Goal: Information Seeking & Learning: Learn about a topic

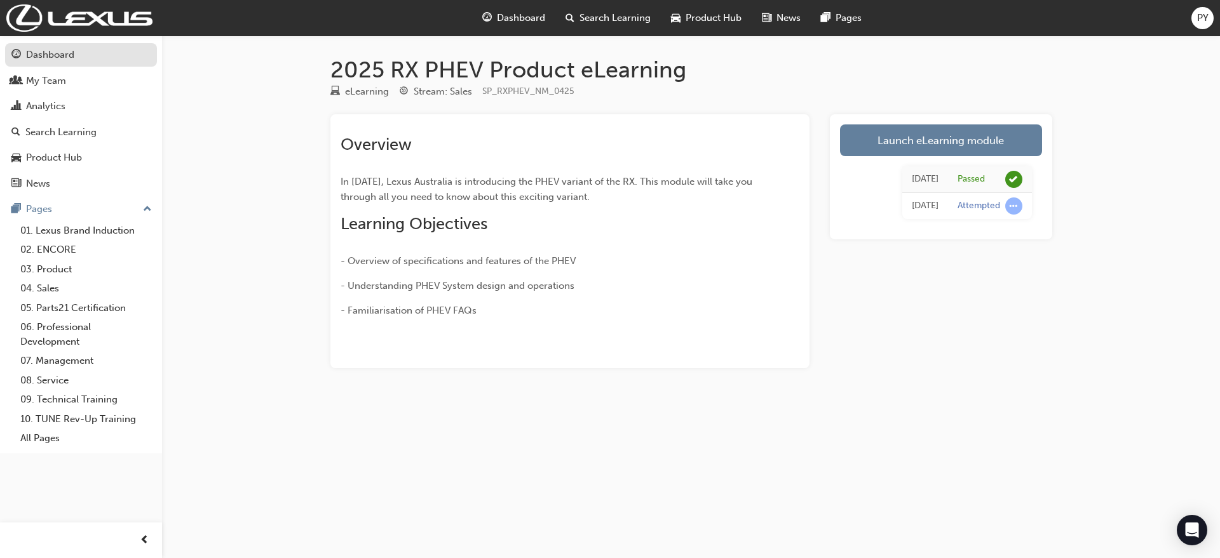
click at [74, 57] on div "Dashboard" at bounding box center [50, 55] width 48 height 15
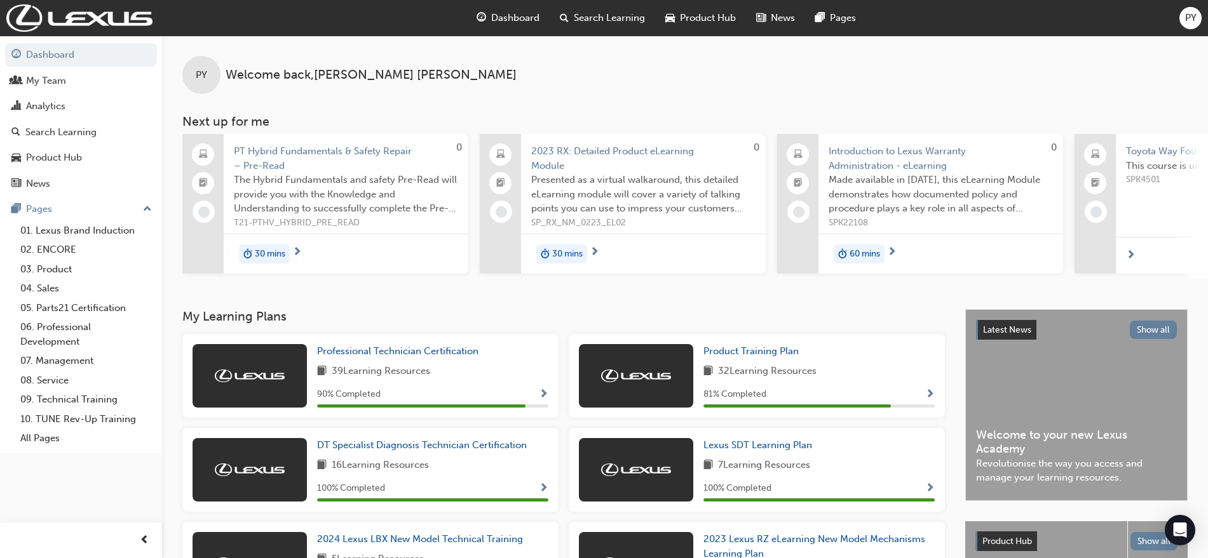
click at [481, 17] on span "guage-icon" at bounding box center [481, 18] width 10 height 16
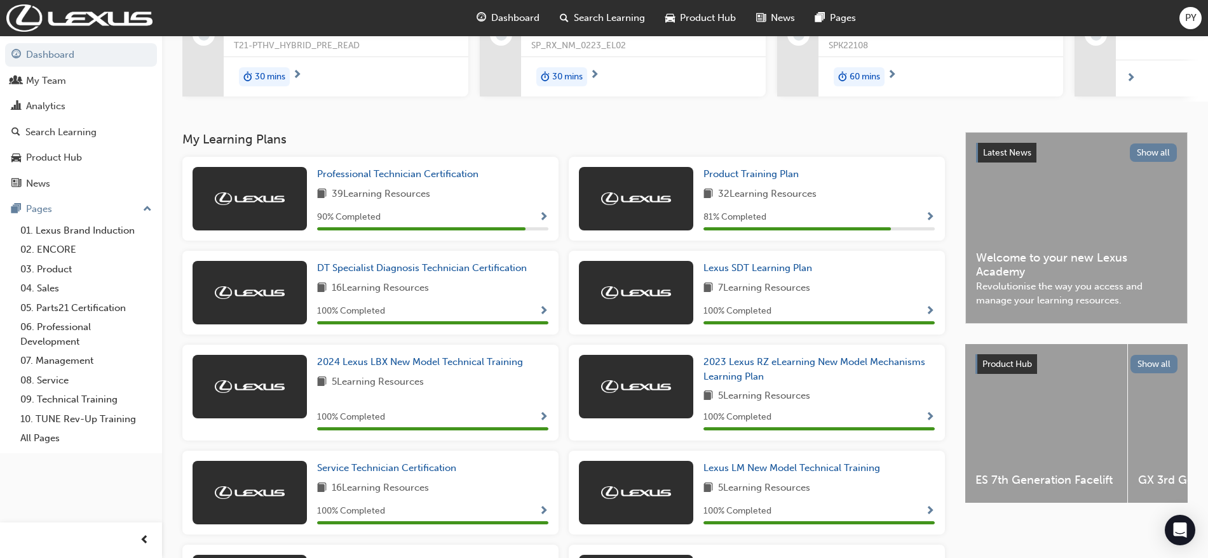
scroll to position [118, 0]
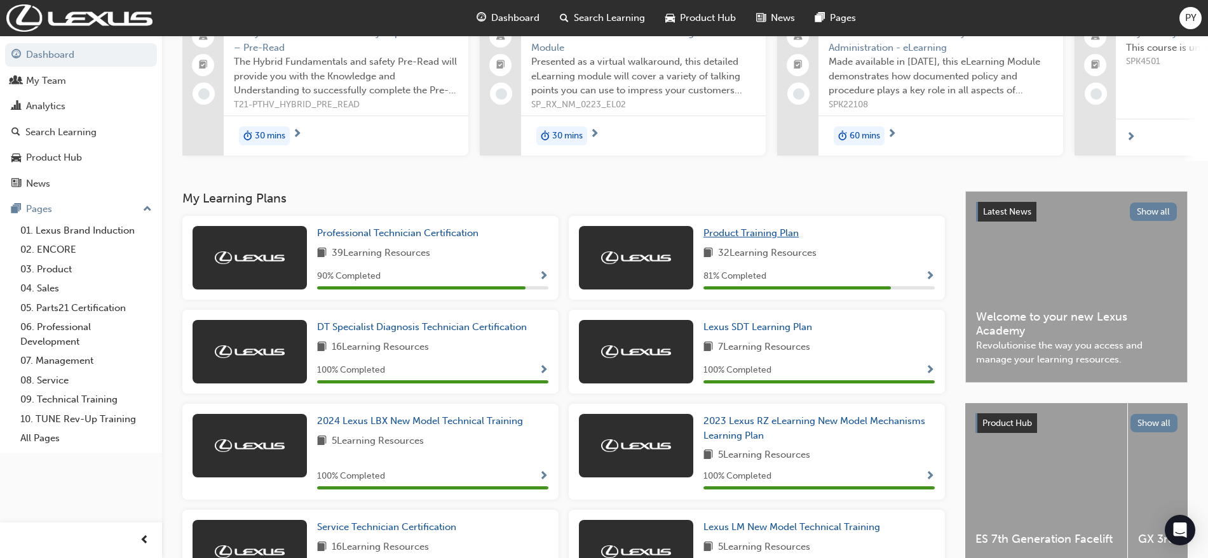
click at [741, 234] on span "Product Training Plan" at bounding box center [750, 232] width 95 height 11
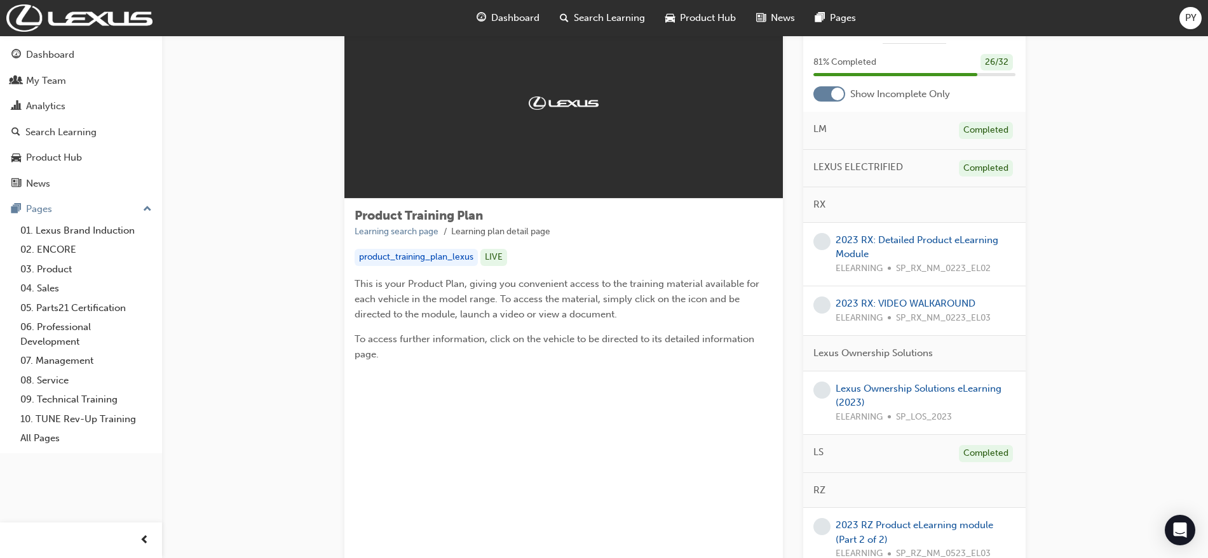
scroll to position [30, 0]
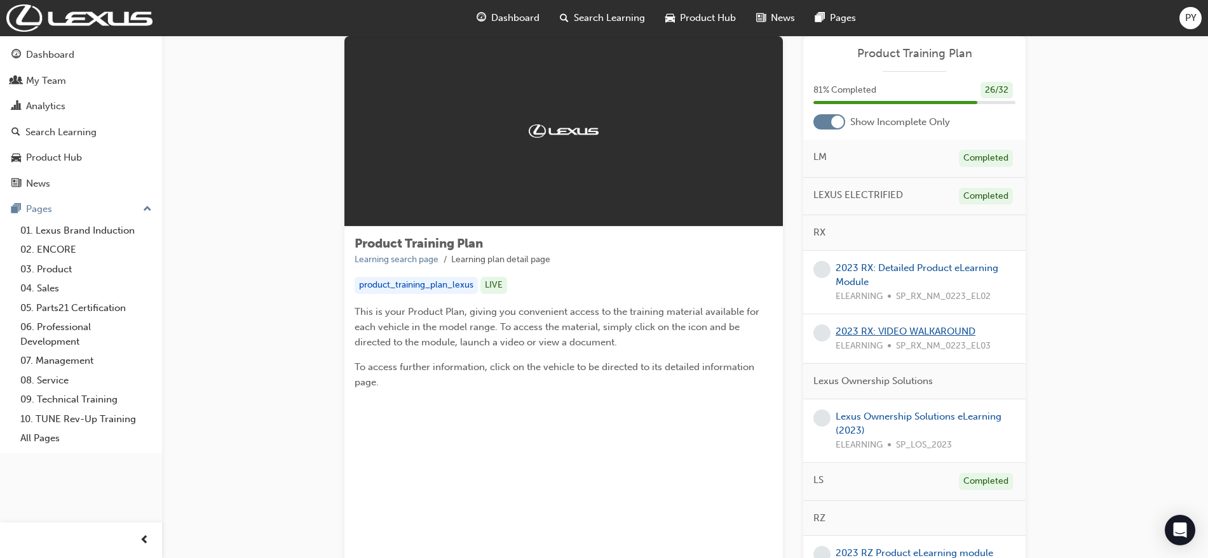
drag, startPoint x: 914, startPoint y: 323, endPoint x: 909, endPoint y: 328, distance: 7.2
click at [914, 324] on div "2023 RX: VIDEO WALKAROUND ELEARNING SP_RX_NM_0223_EL03" at bounding box center [914, 339] width 222 height 50
click at [903, 330] on link "2023 RX: VIDEO WALKAROUND" at bounding box center [905, 331] width 140 height 11
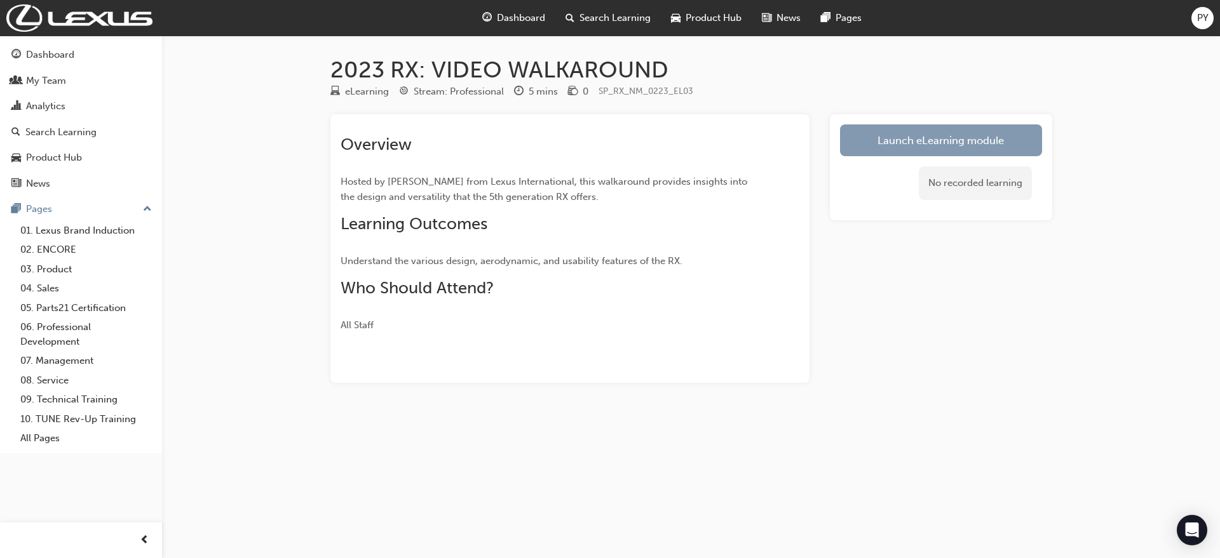
click at [929, 137] on link "Launch eLearning module" at bounding box center [941, 141] width 202 height 32
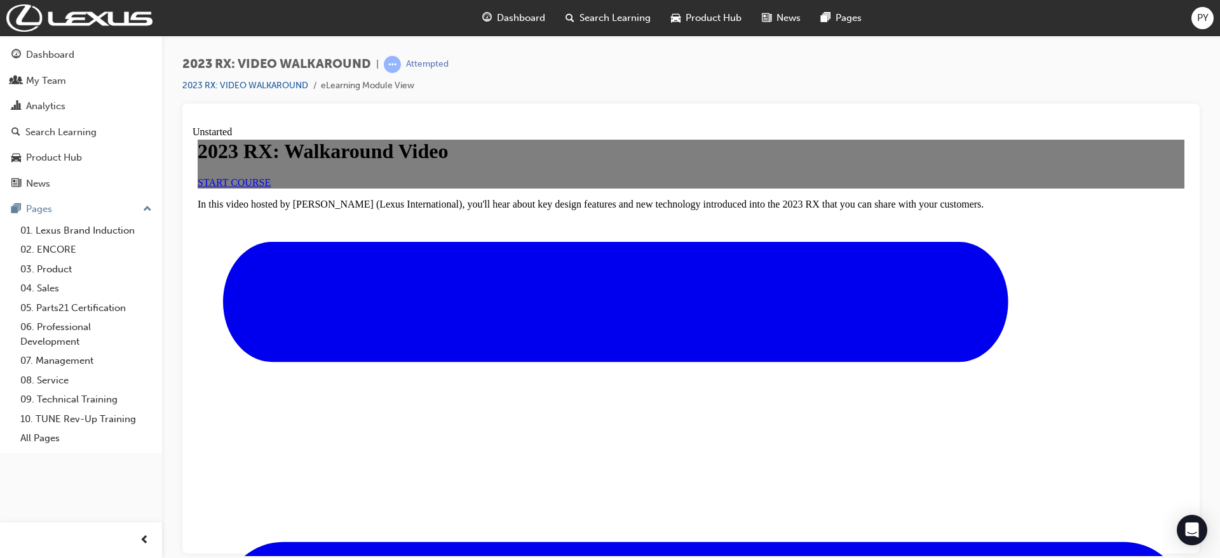
scroll to position [119, 0]
click at [271, 187] on link "START COURSE" at bounding box center [234, 182] width 73 height 11
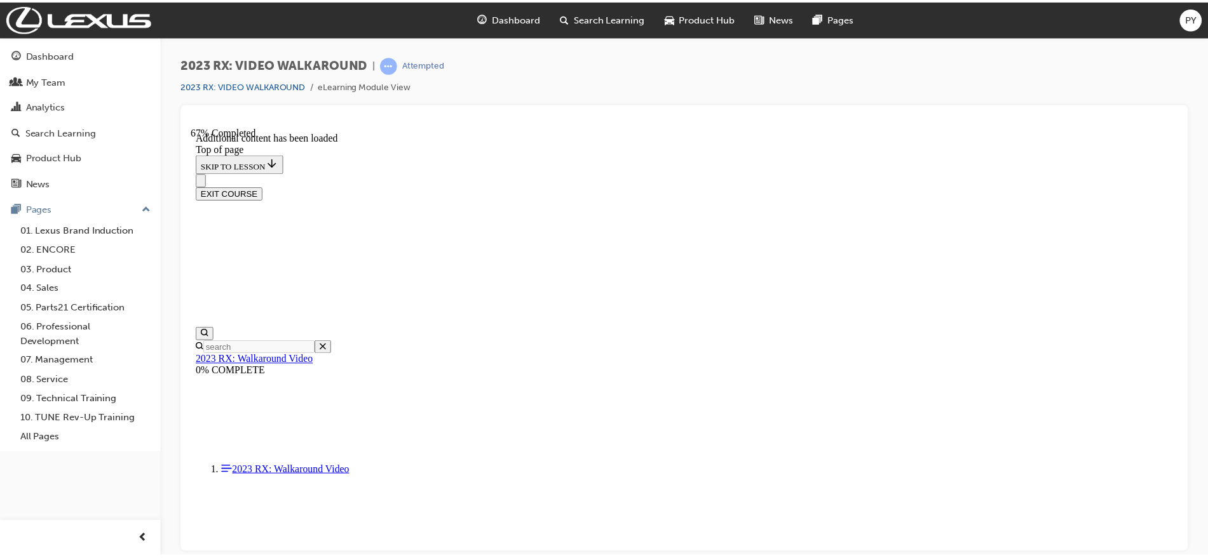
scroll to position [408, 0]
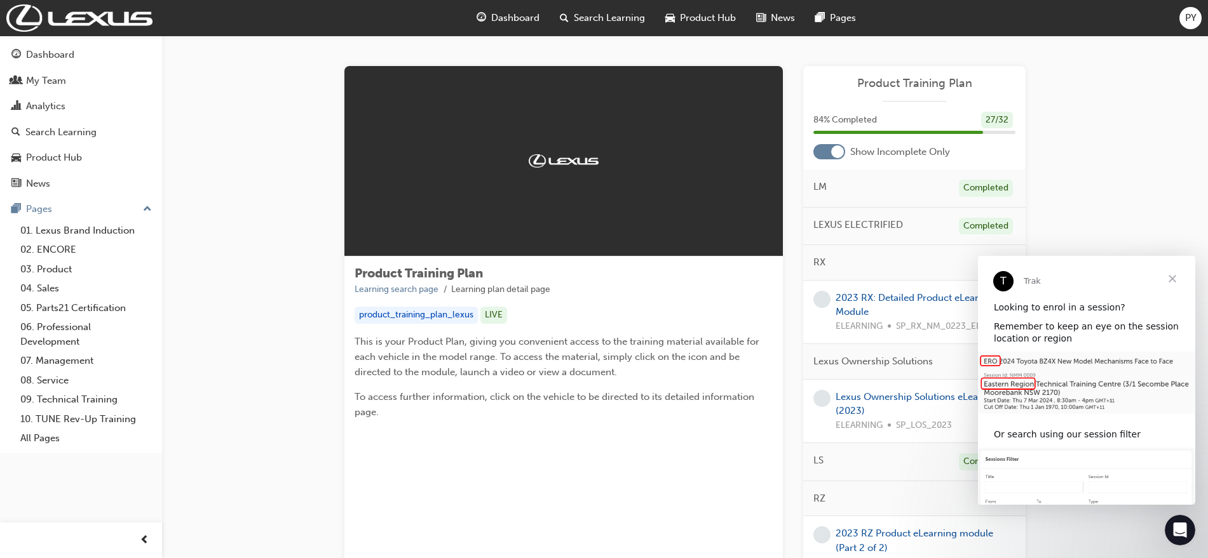
click at [1167, 280] on span "Close" at bounding box center [1172, 279] width 46 height 46
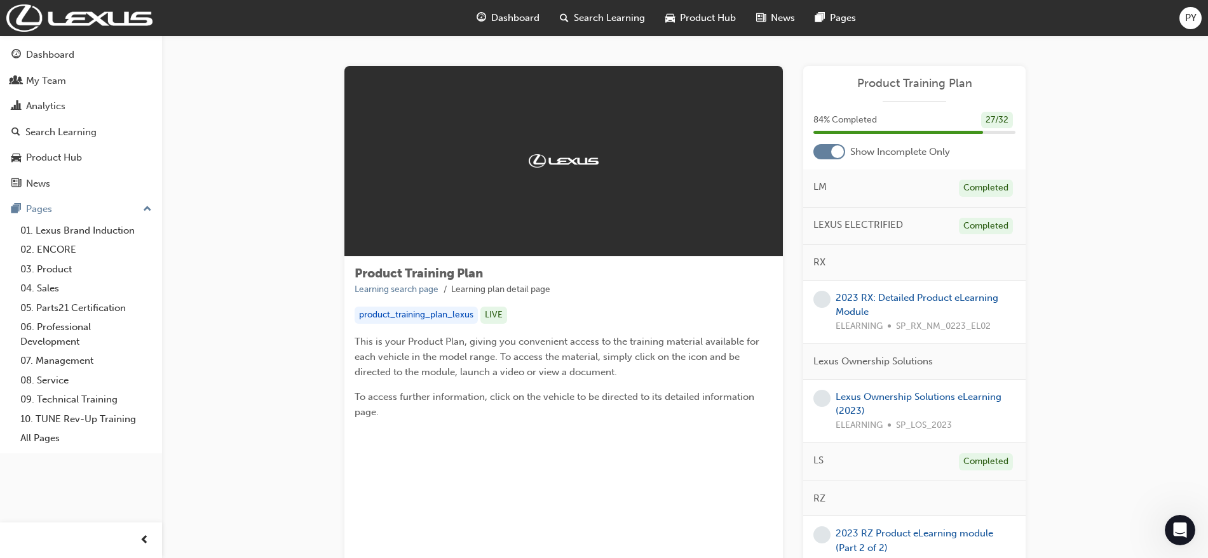
scroll to position [79, 0]
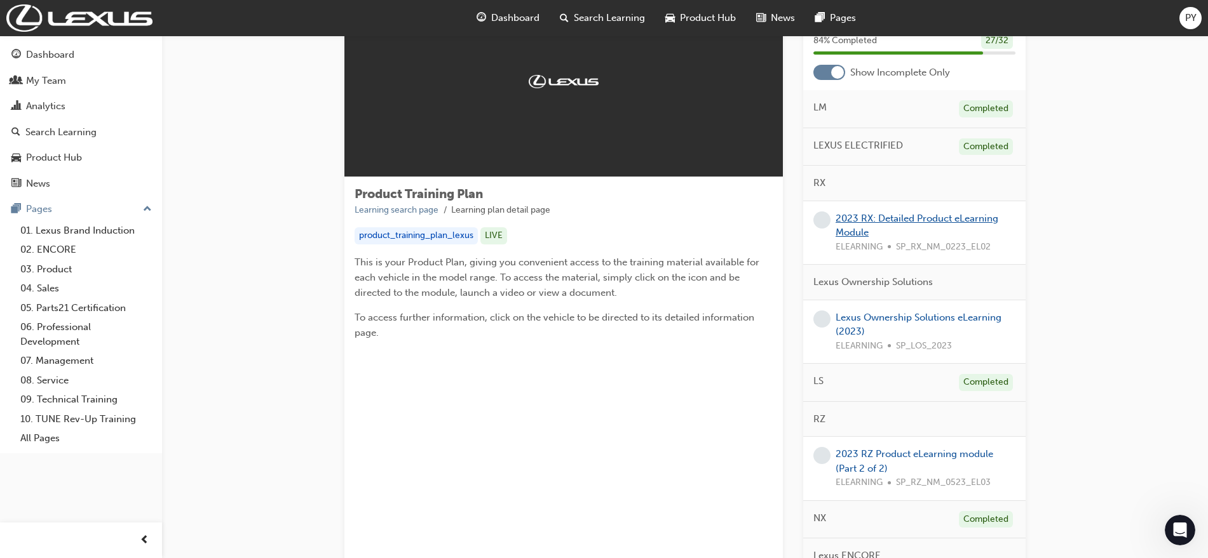
click at [920, 214] on link "2023 RX: Detailed Product eLearning Module" at bounding box center [916, 226] width 163 height 26
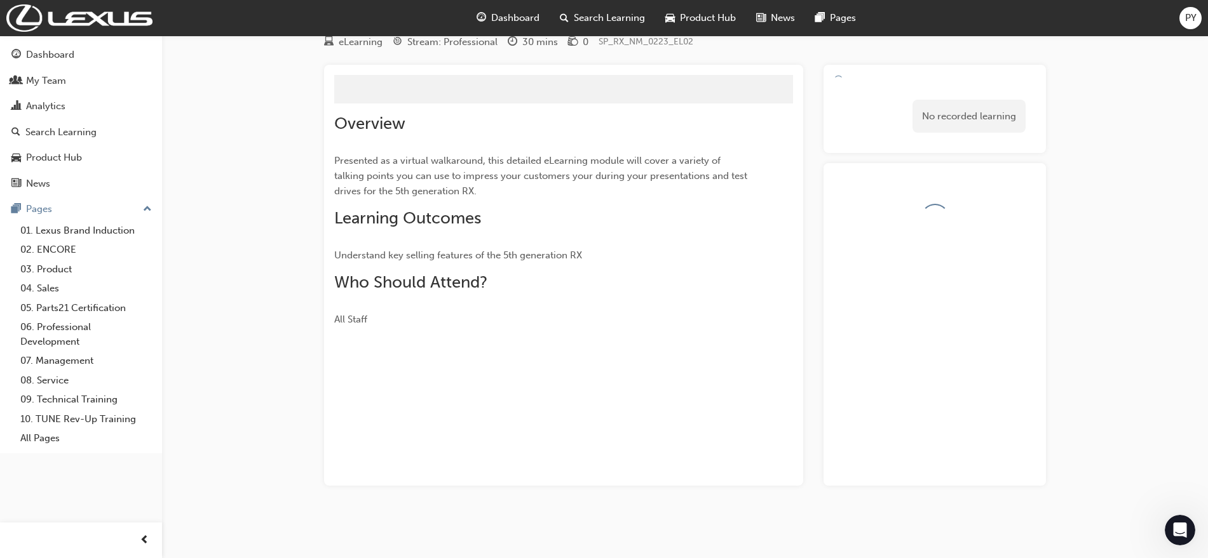
scroll to position [67, 0]
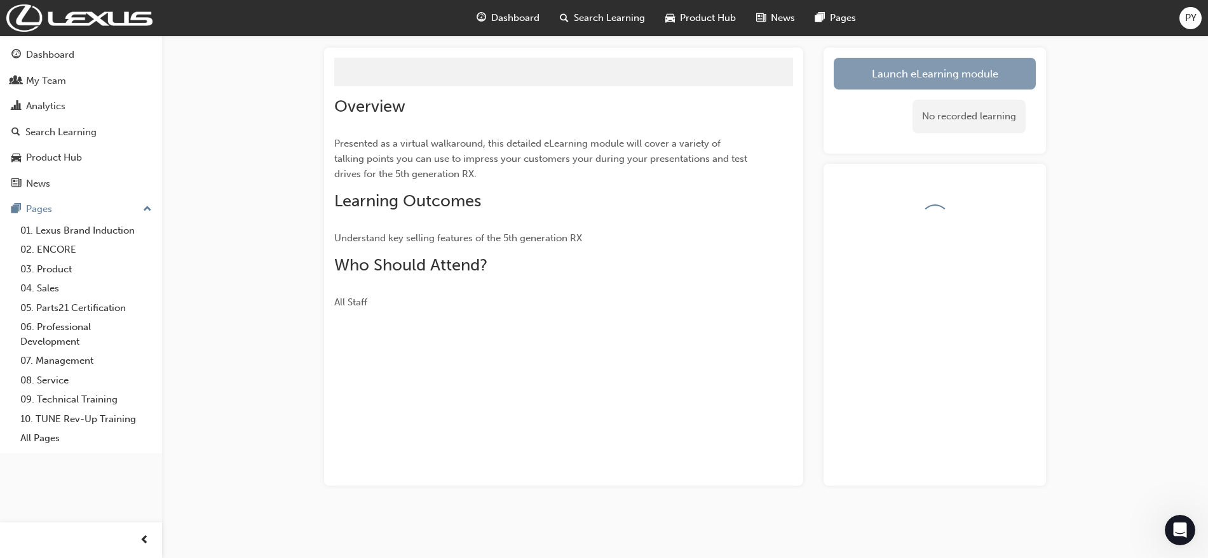
click at [879, 71] on link "Launch eLearning module" at bounding box center [935, 74] width 202 height 32
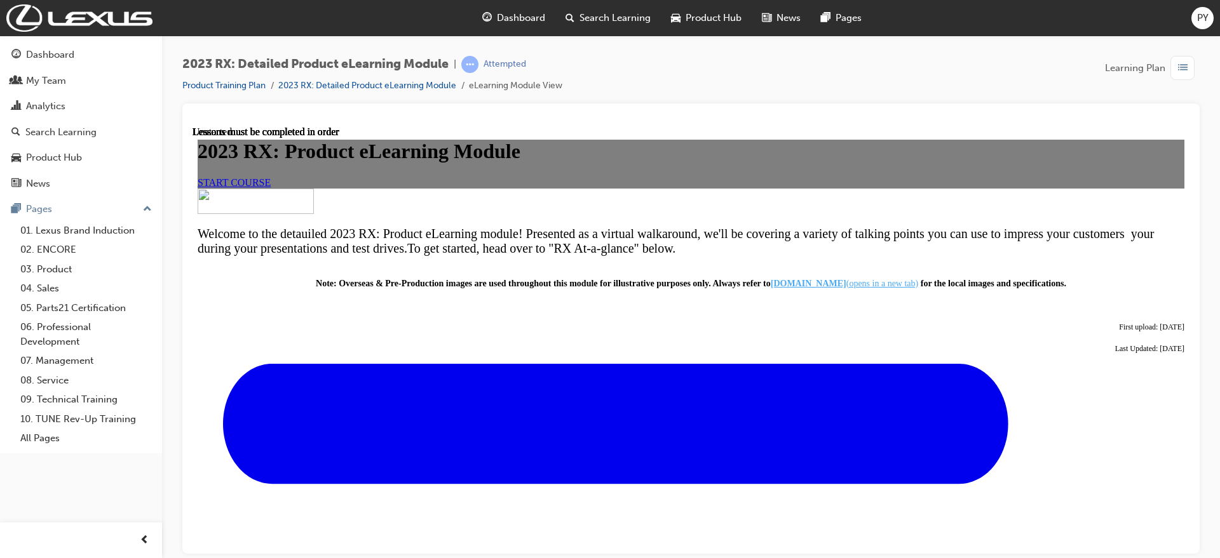
scroll to position [159, 0]
click at [271, 187] on span "START COURSE" at bounding box center [234, 182] width 73 height 11
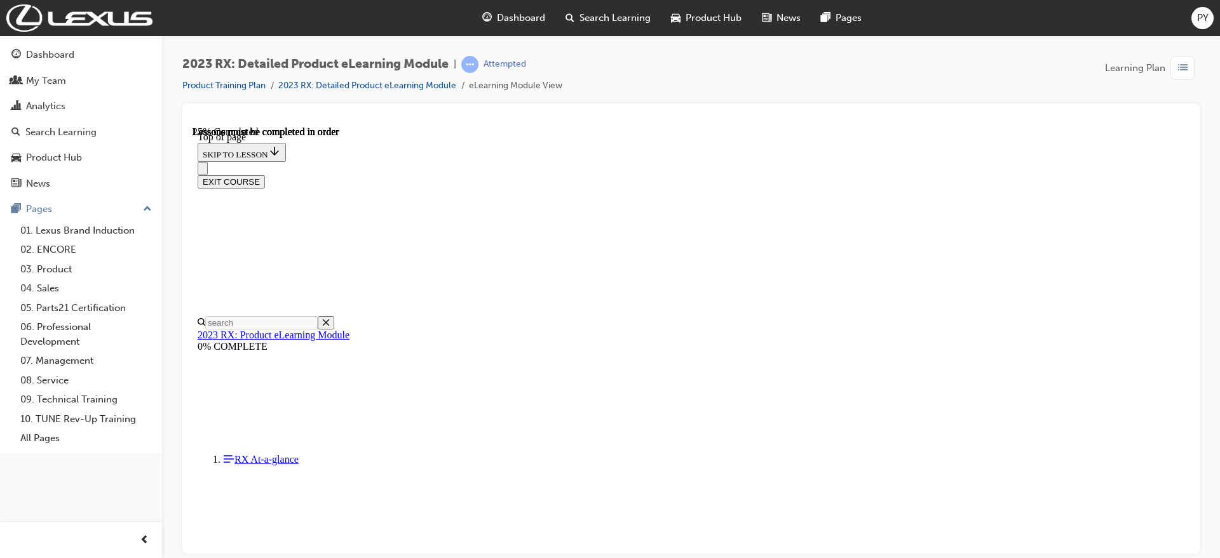
scroll to position [595, 0]
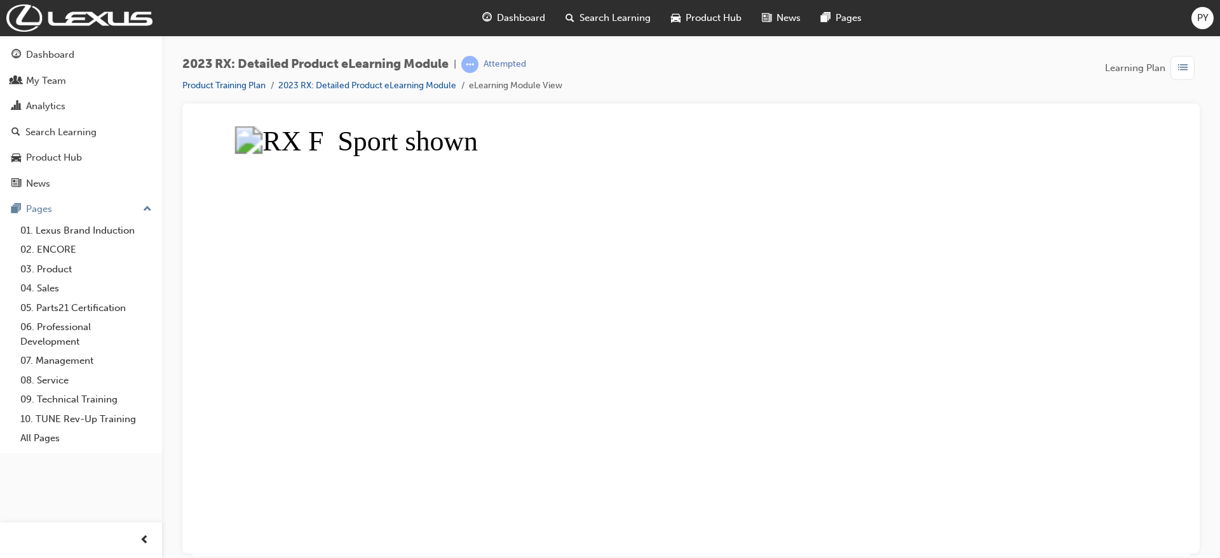
click at [784, 365] on button "Unzoom image" at bounding box center [690, 341] width 997 height 430
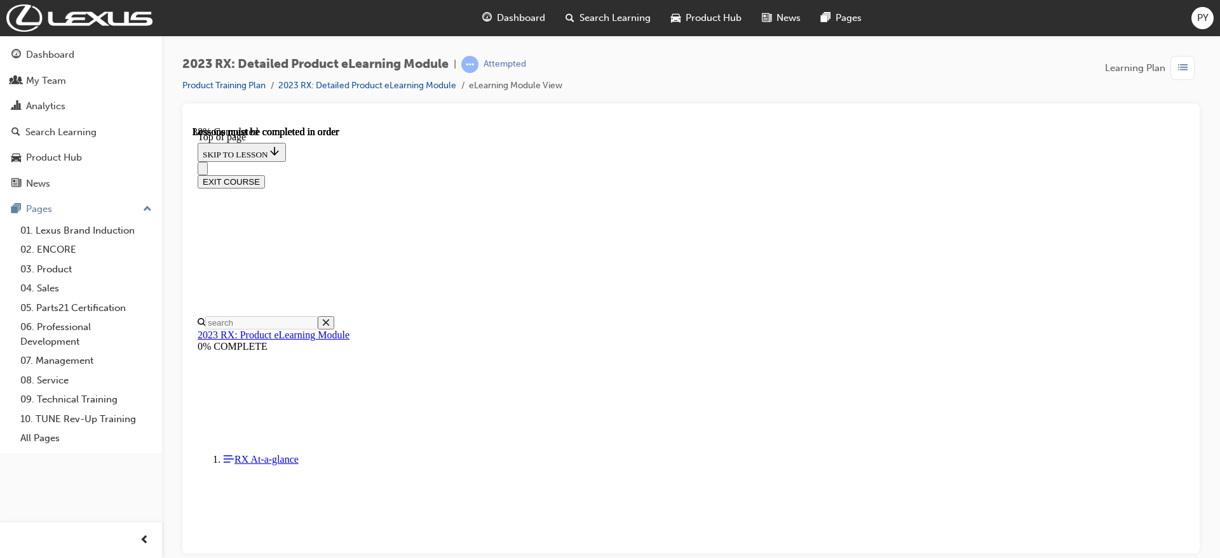
scroll to position [1072, 0]
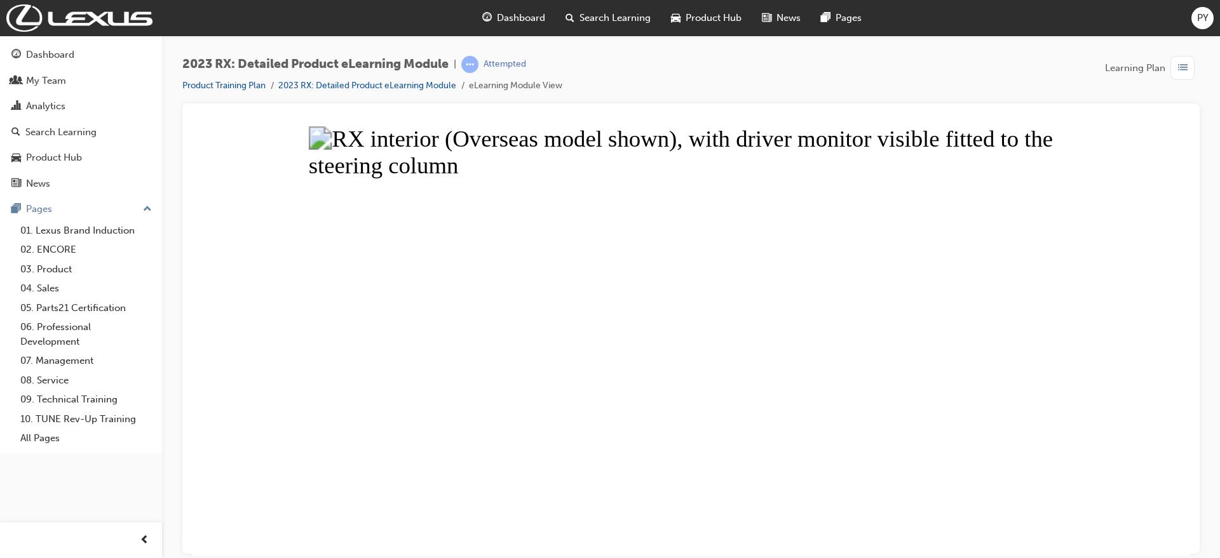
click at [962, 354] on button "Unzoom image" at bounding box center [690, 341] width 997 height 430
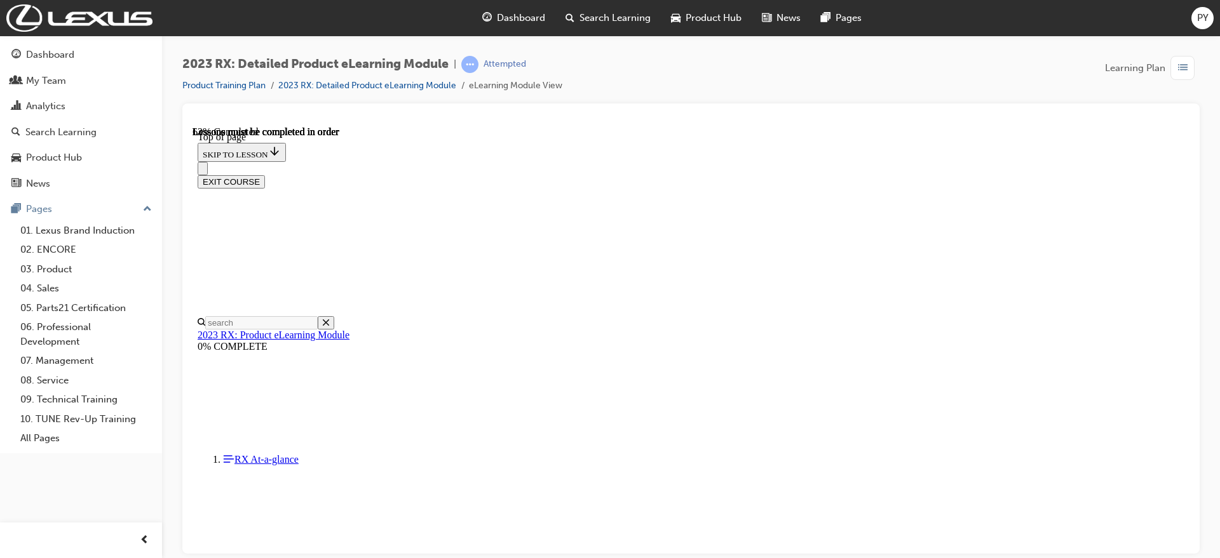
scroll to position [1231, 0]
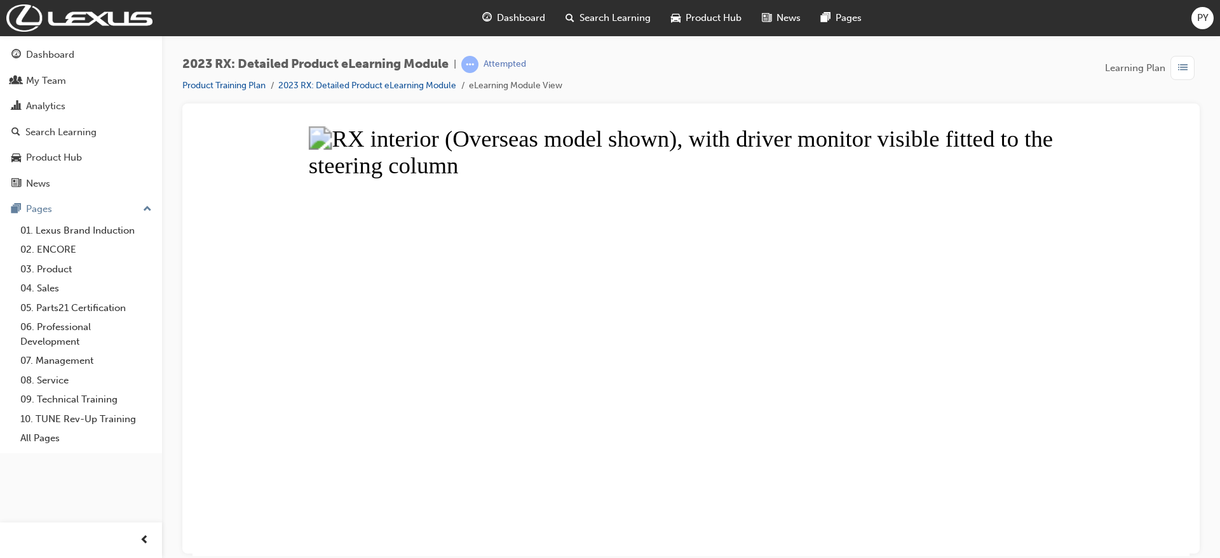
click at [639, 435] on button "Unzoom image" at bounding box center [690, 341] width 997 height 430
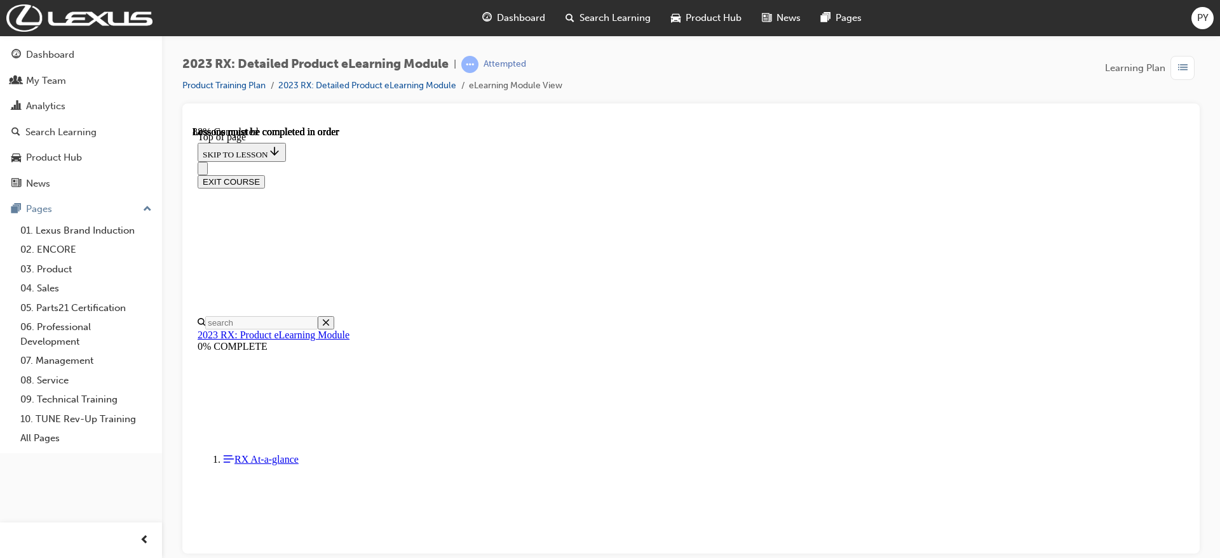
scroll to position [1469, 0]
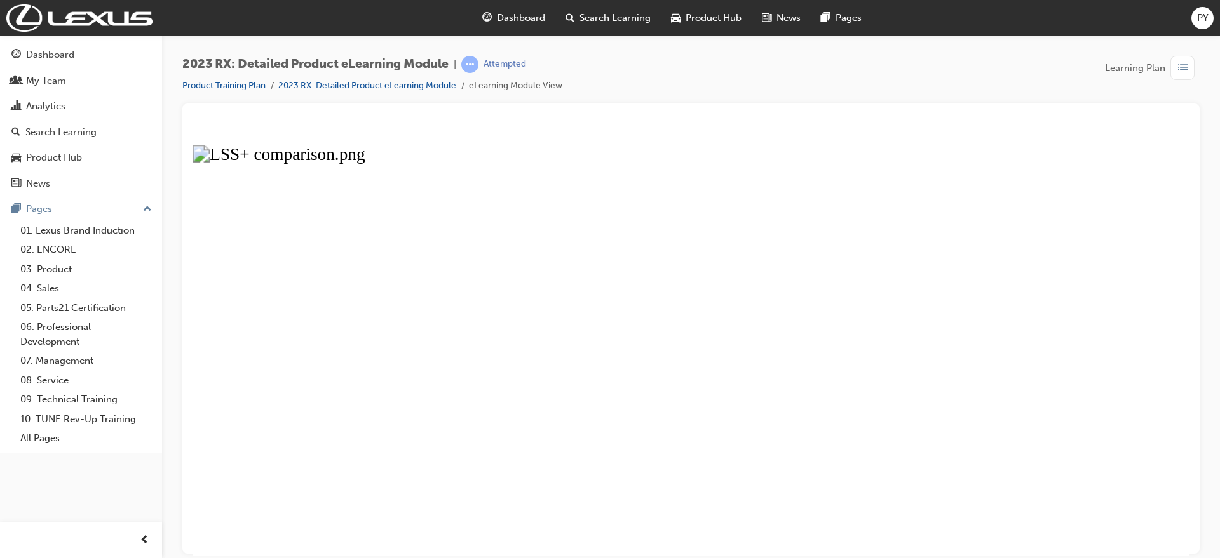
click at [759, 340] on button "Unzoom image" at bounding box center [690, 341] width 997 height 430
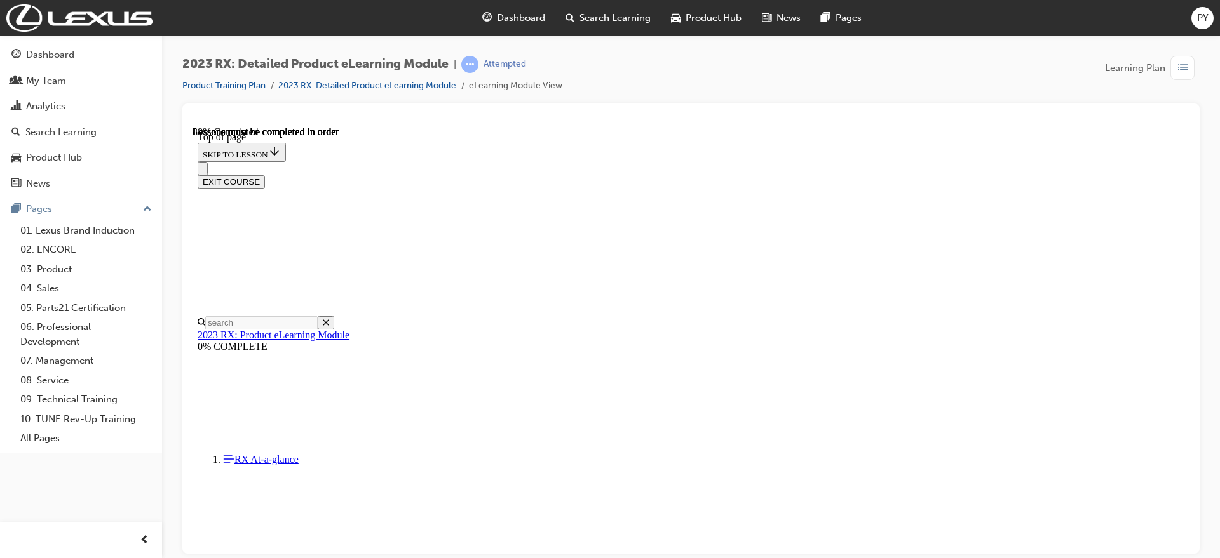
scroll to position [1665, 0]
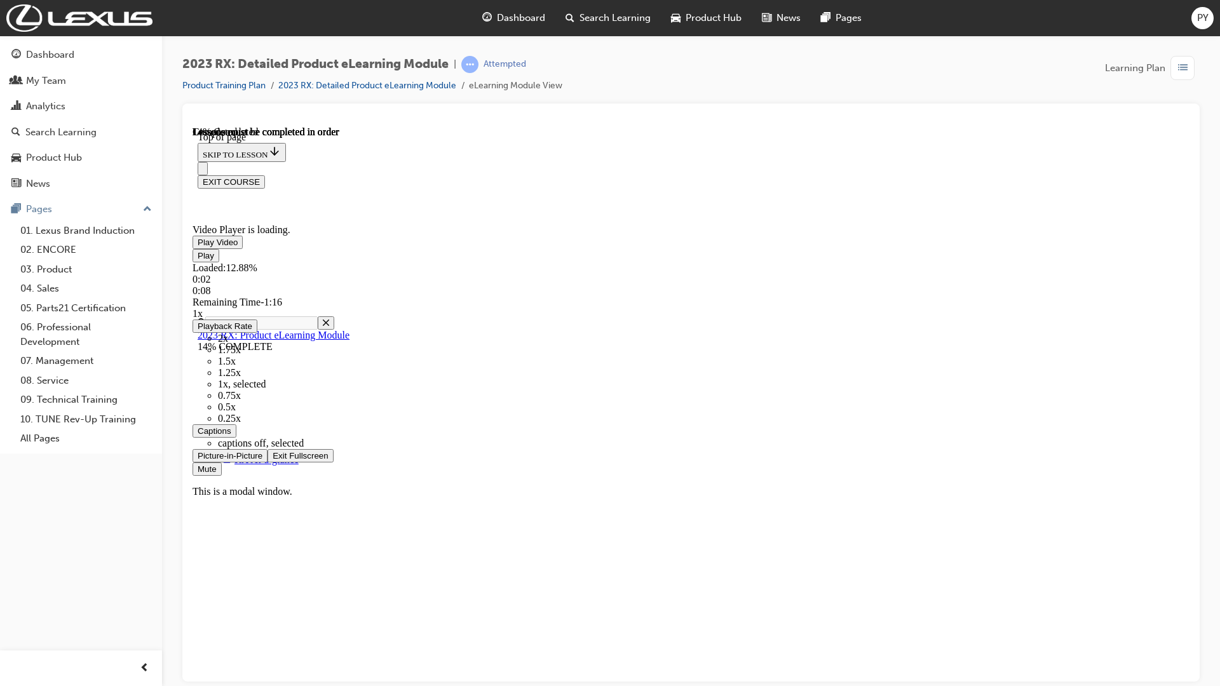
click at [278, 296] on div "Loaded : 12.88% 0:02 0:08" at bounding box center [690, 279] width 997 height 34
click at [267, 449] on button "Exit Fullscreen" at bounding box center [299, 455] width 65 height 13
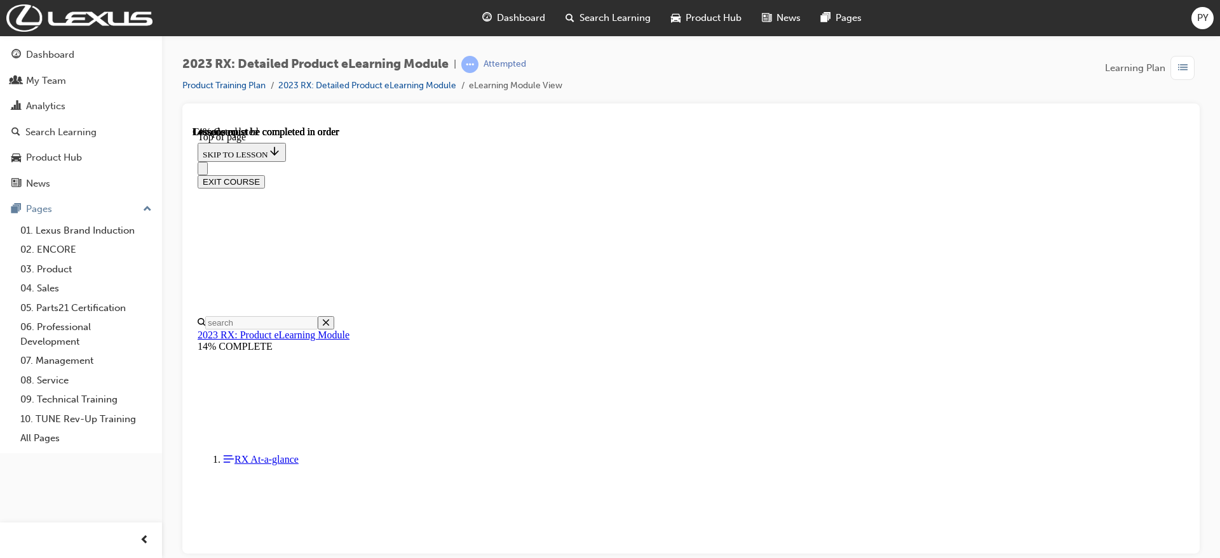
drag, startPoint x: 808, startPoint y: 269, endPoint x: 1001, endPoint y: 493, distance: 295.1
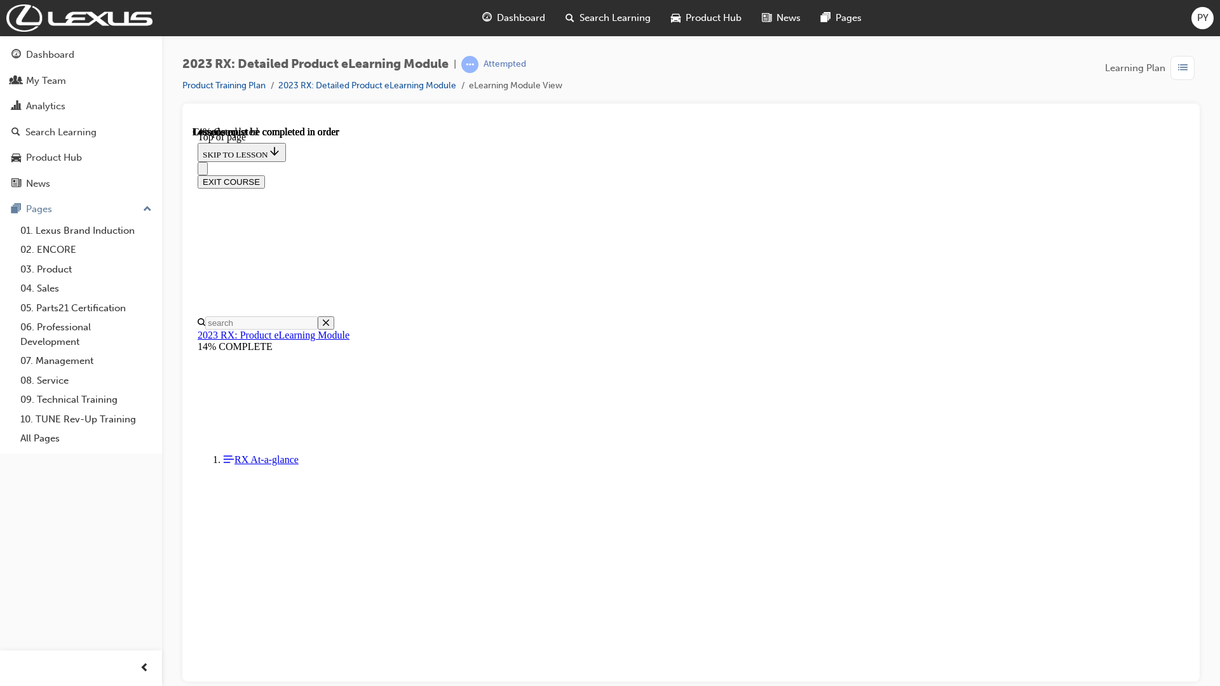
drag, startPoint x: 252, startPoint y: 786, endPoint x: 1117, endPoint y: 809, distance: 866.2
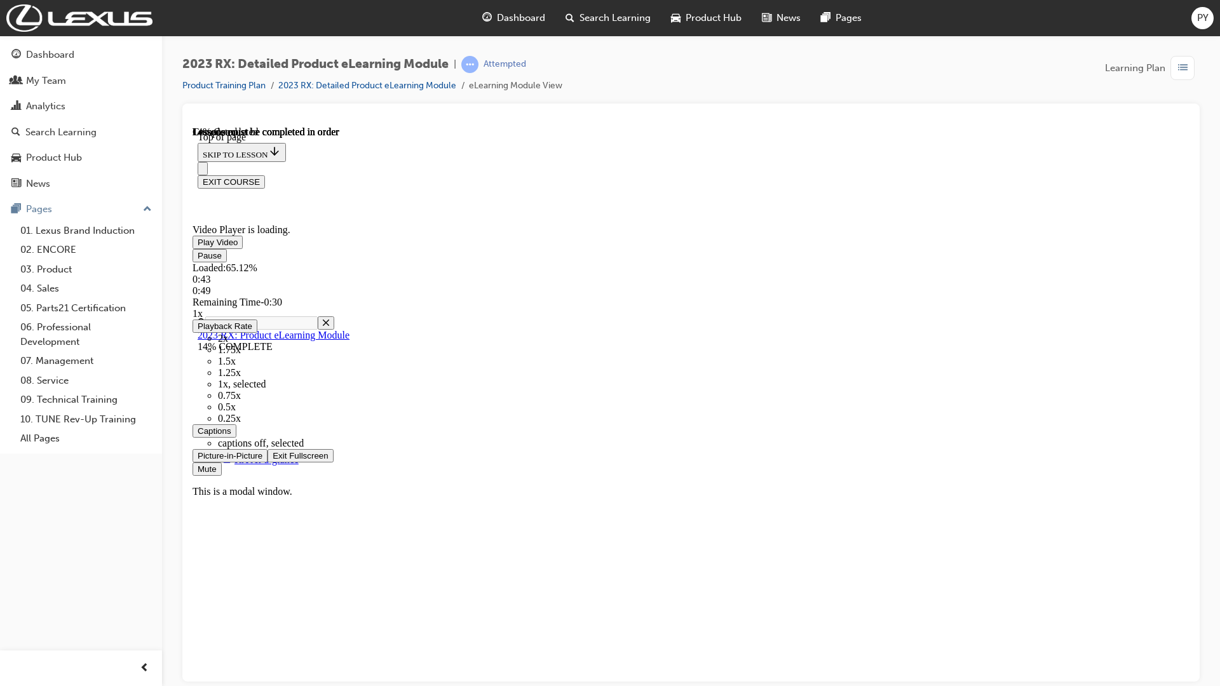
click at [788, 296] on div "Loaded : 65.12% 0:43 0:49" at bounding box center [690, 279] width 997 height 34
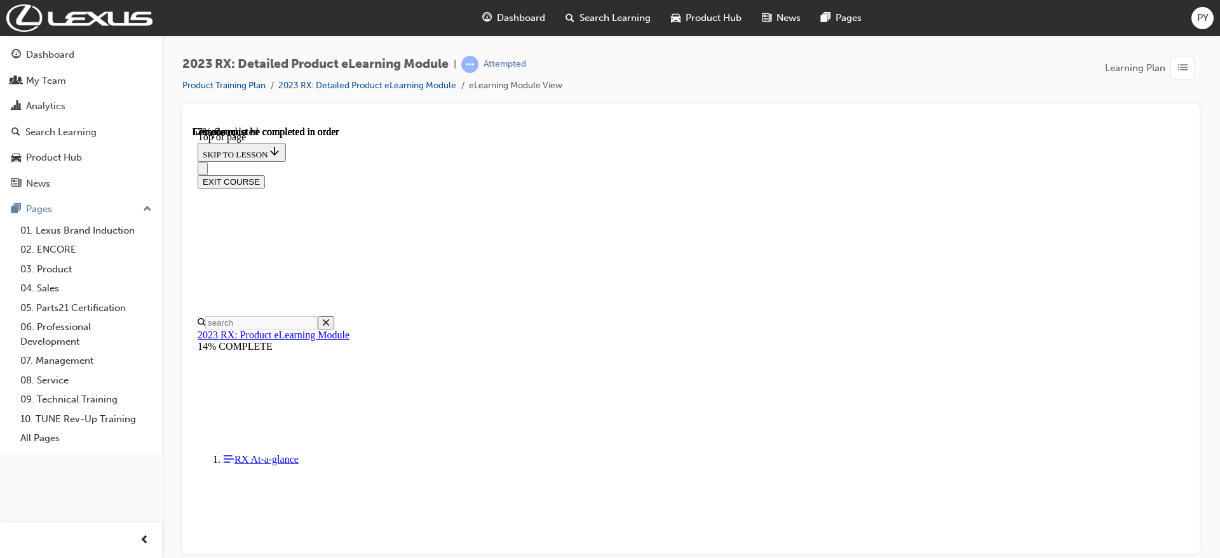
drag, startPoint x: 720, startPoint y: 246, endPoint x: 732, endPoint y: 245, distance: 12.2
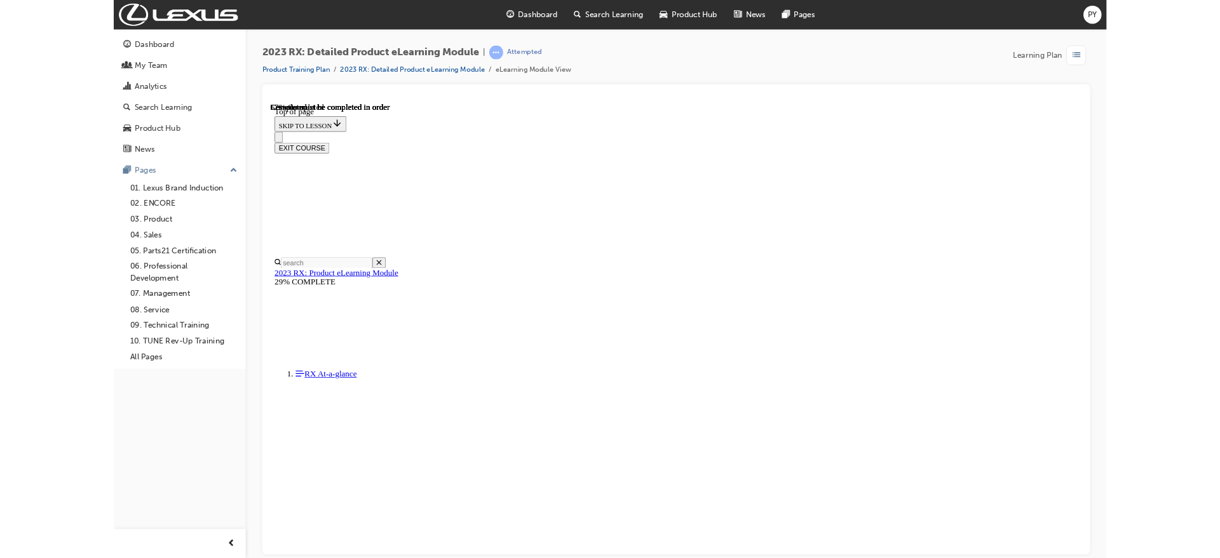
scroll to position [1349, 0]
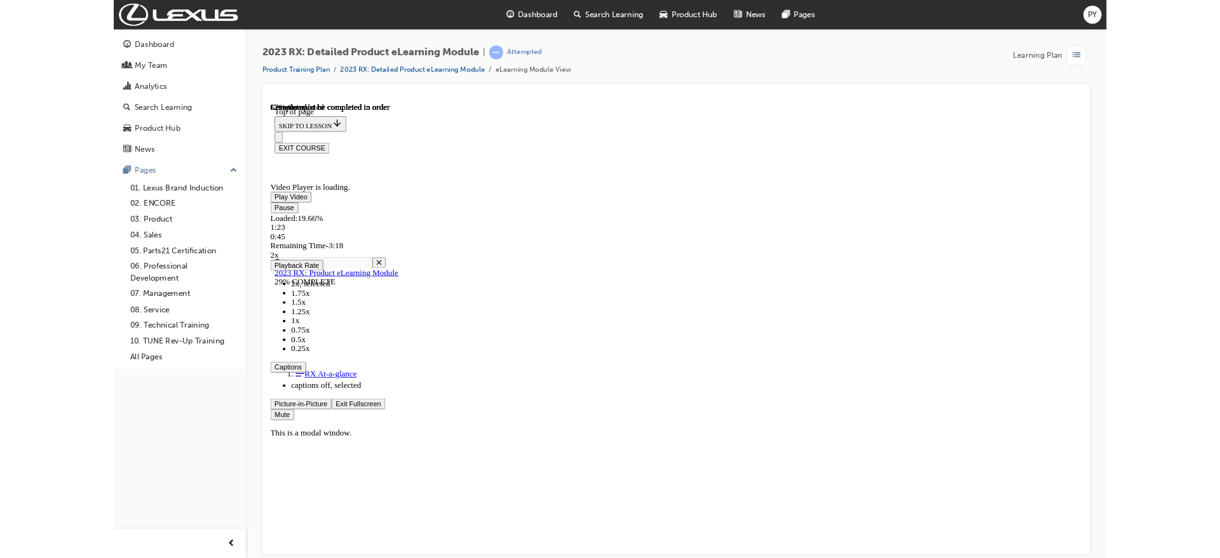
click at [345, 466] on button "Exit Fullscreen" at bounding box center [377, 472] width 65 height 13
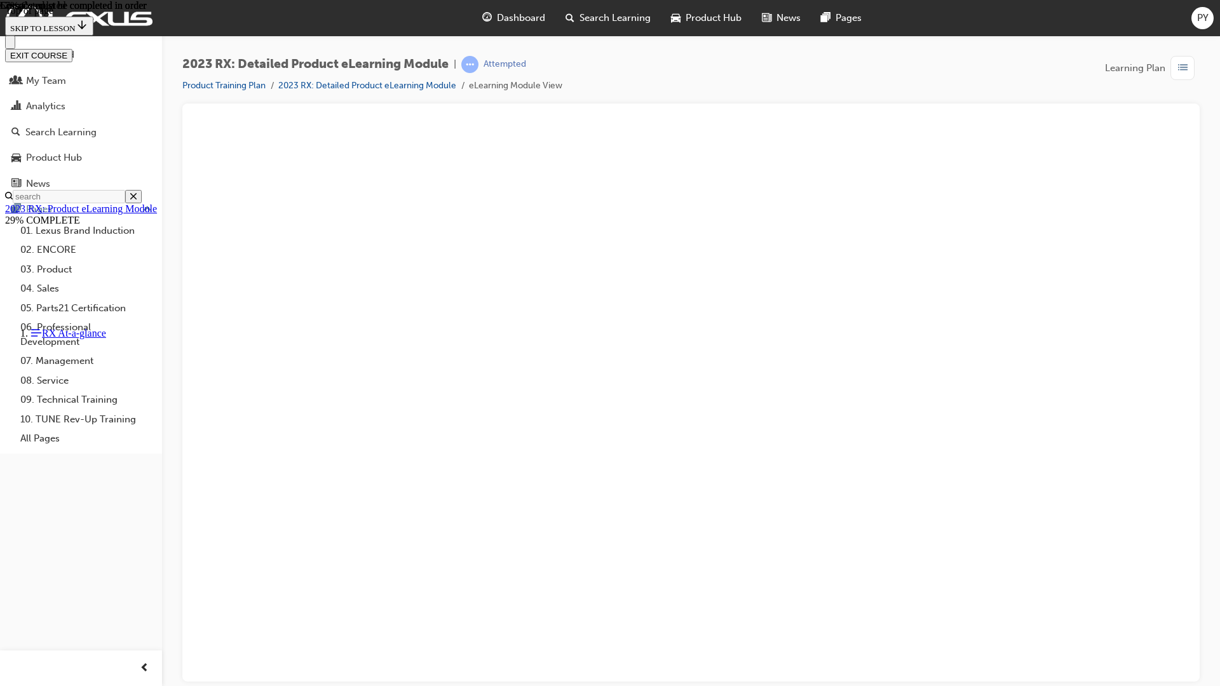
drag, startPoint x: 759, startPoint y: 659, endPoint x: 915, endPoint y: 660, distance: 155.7
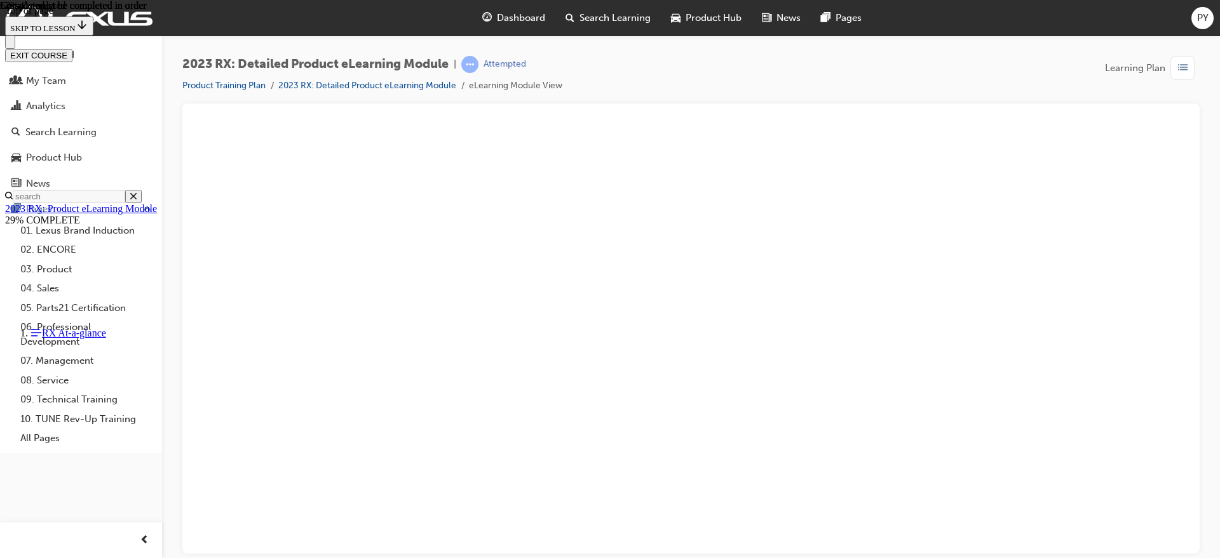
scroll to position [1605, 0]
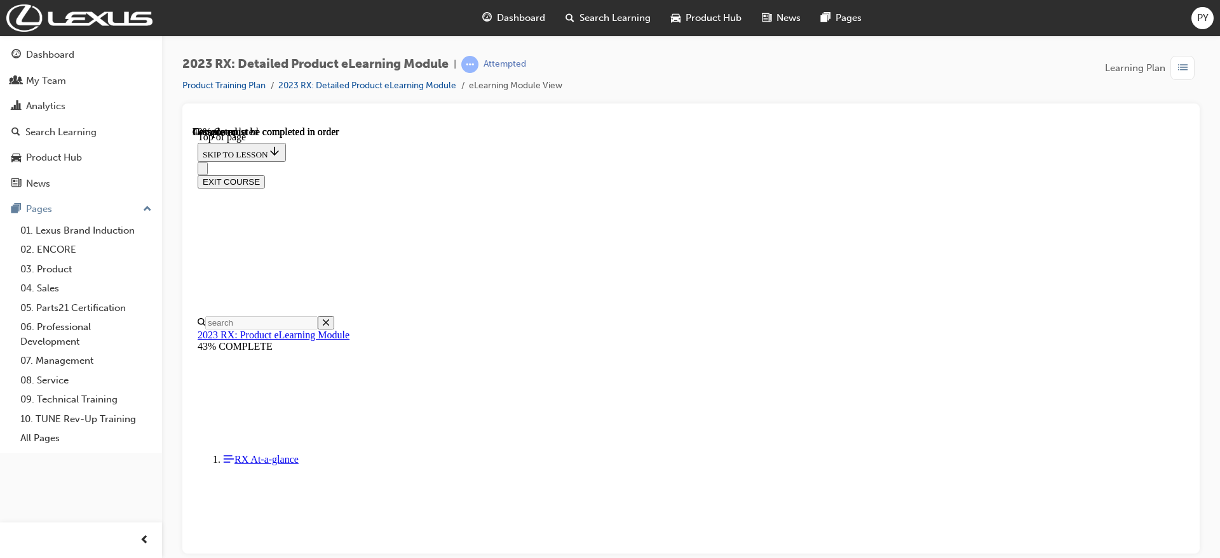
scroll to position [350, 0]
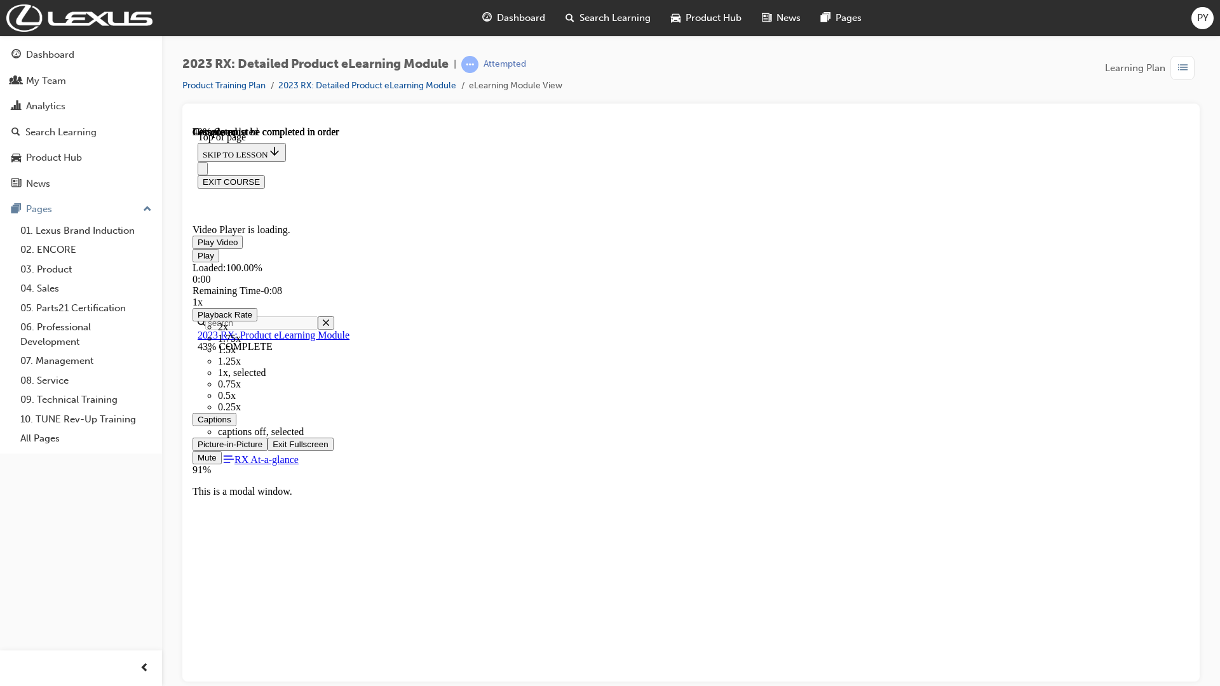
click at [273, 449] on span "Video player" at bounding box center [273, 444] width 0 height 10
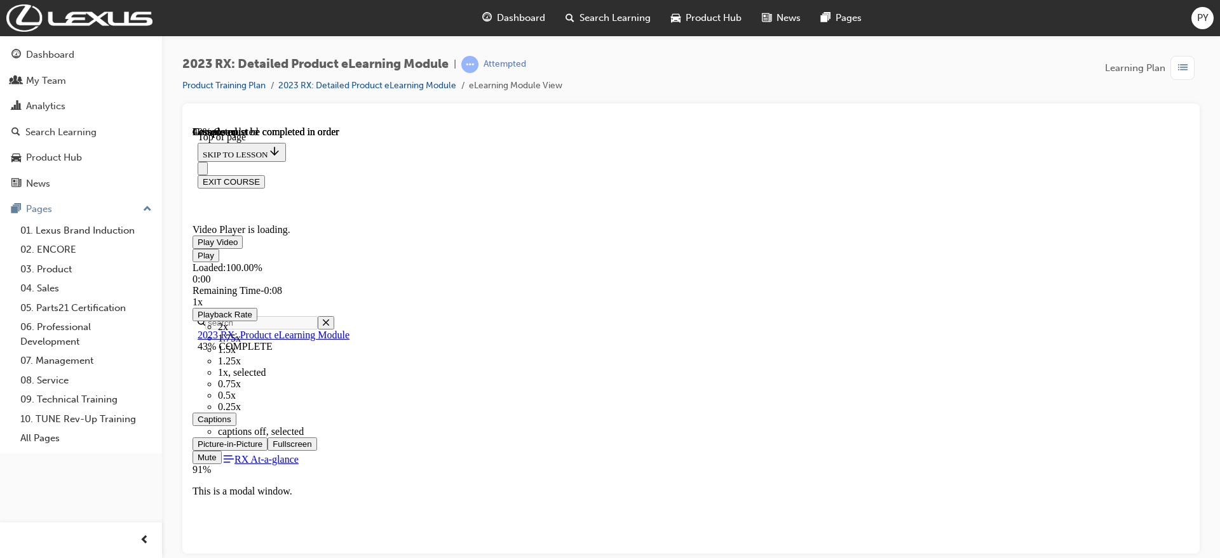
scroll to position [429, 0]
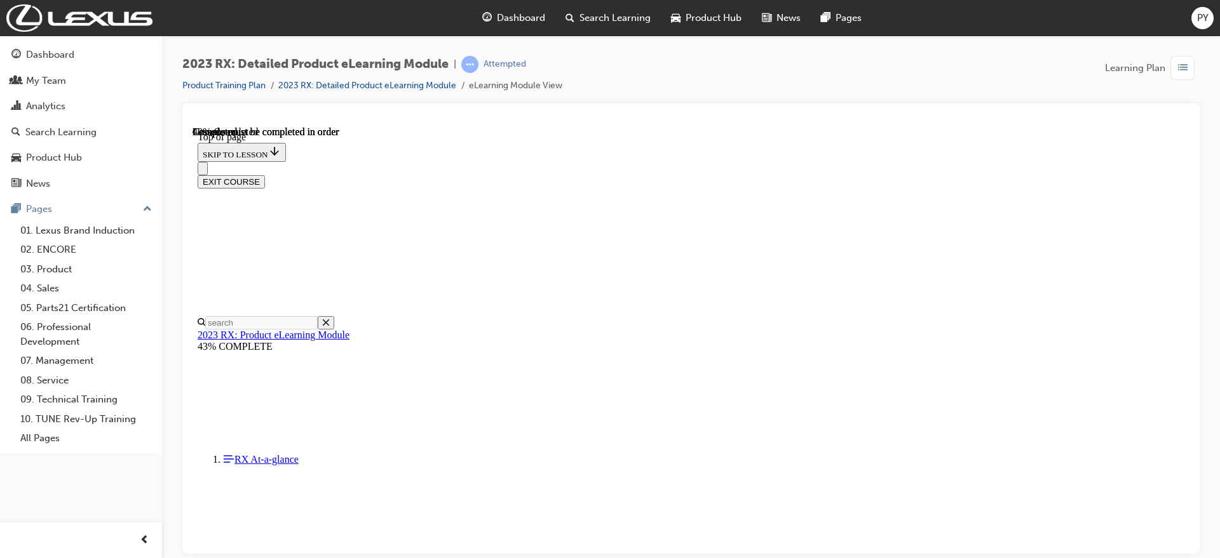
drag, startPoint x: 1005, startPoint y: 405, endPoint x: 855, endPoint y: 368, distance: 154.4
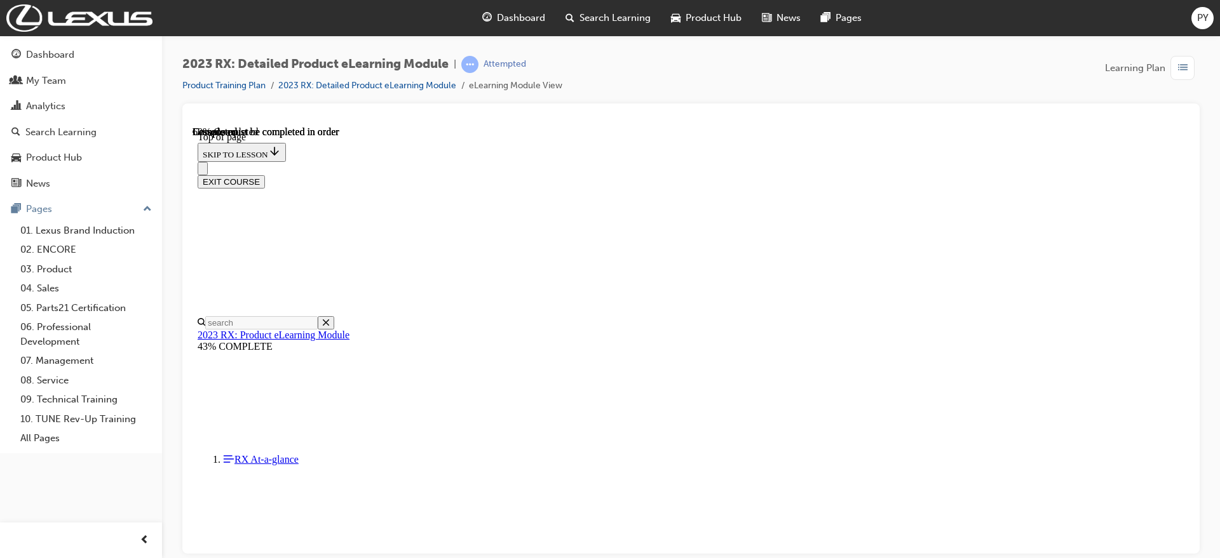
scroll to position [985, 0]
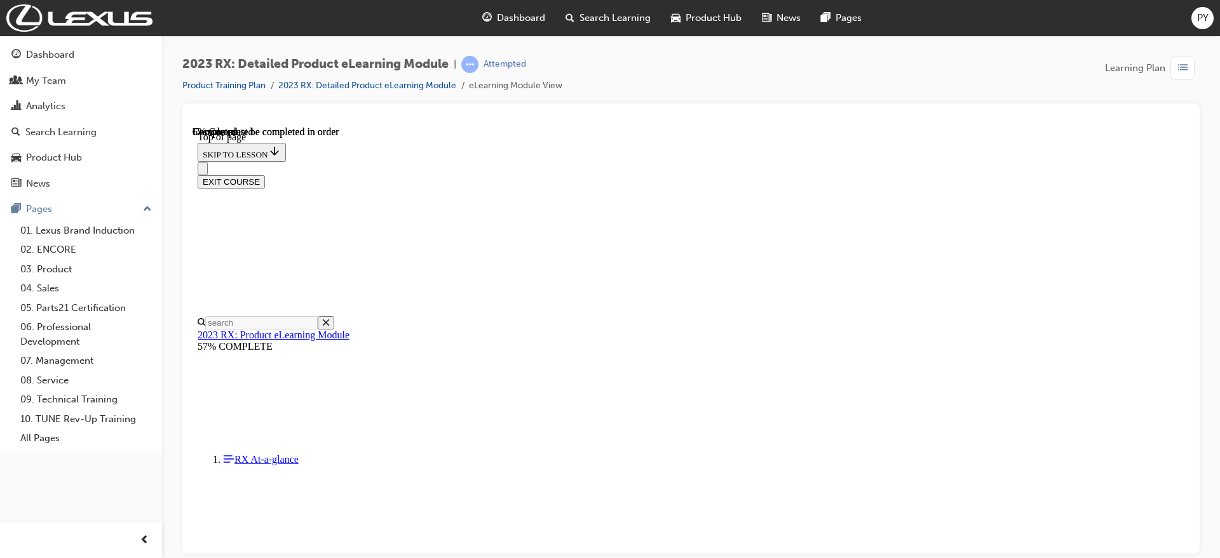
scroll to position [529, 0]
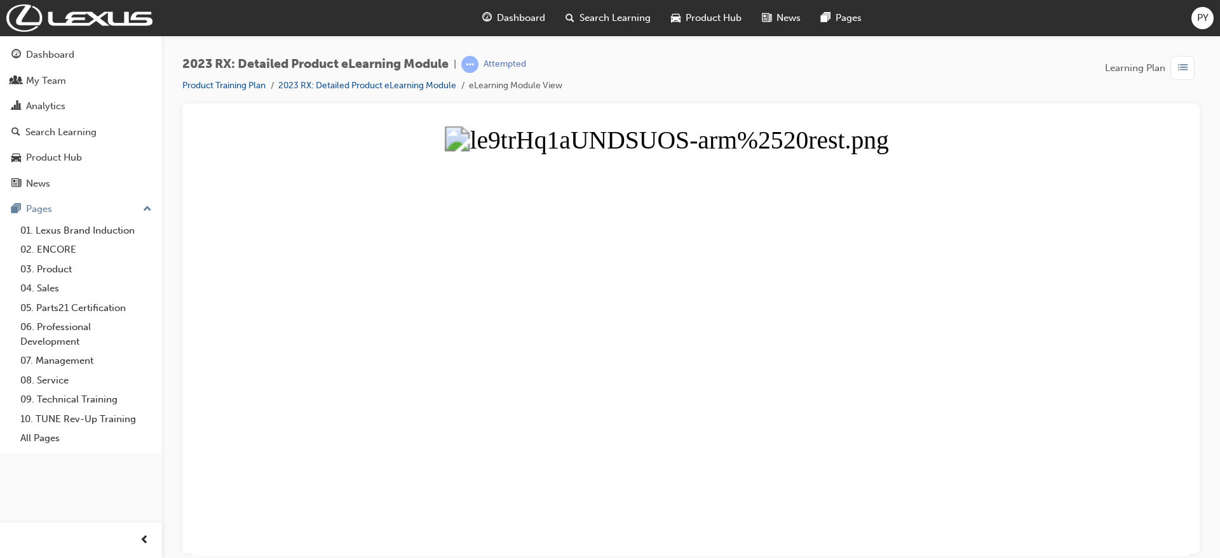
click at [563, 357] on button "Unzoom image" at bounding box center [690, 341] width 997 height 430
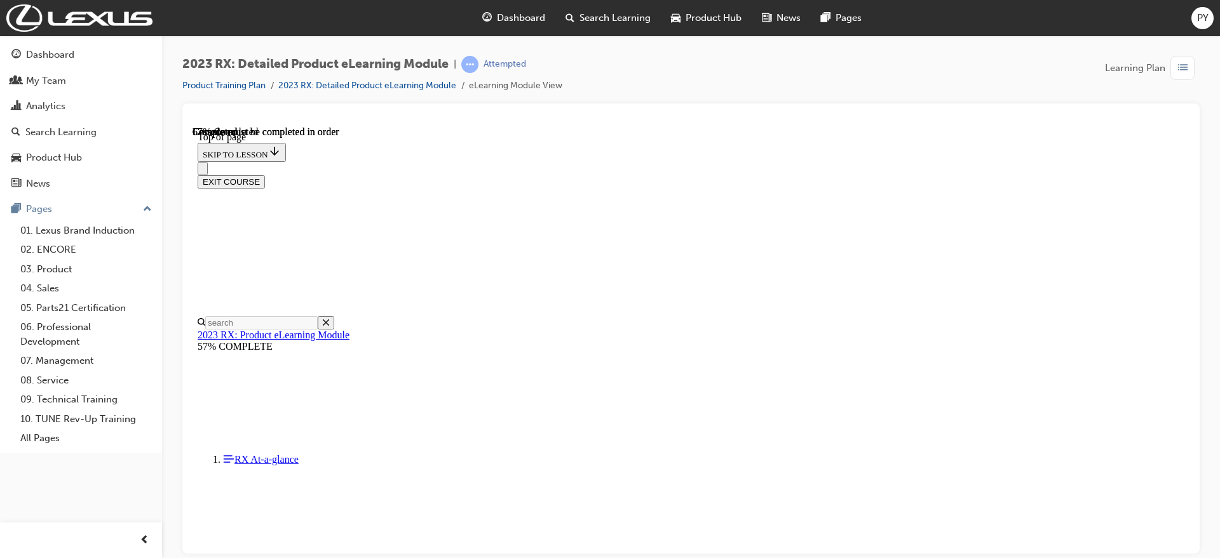
scroll to position [2794, 0]
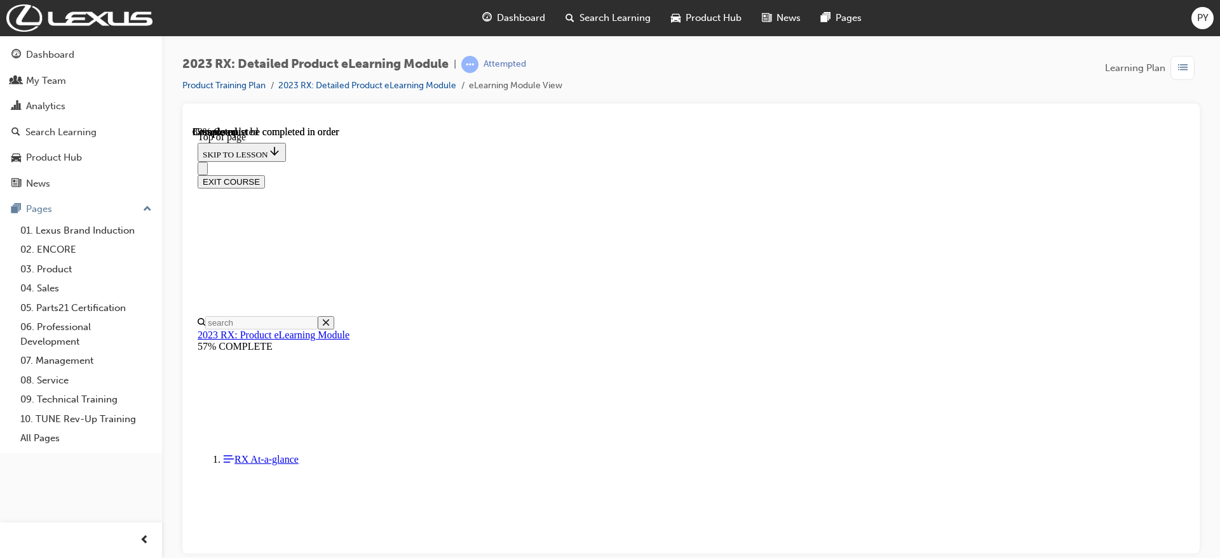
scroll to position [3826, 0]
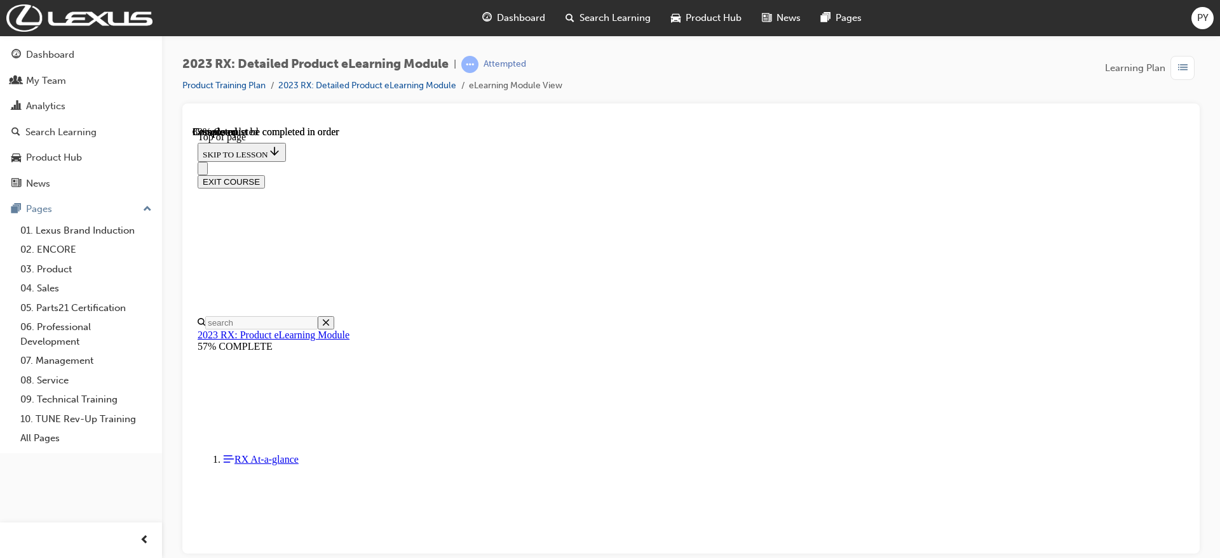
scroll to position [4065, 0]
drag, startPoint x: 778, startPoint y: 470, endPoint x: 776, endPoint y: 463, distance: 7.1
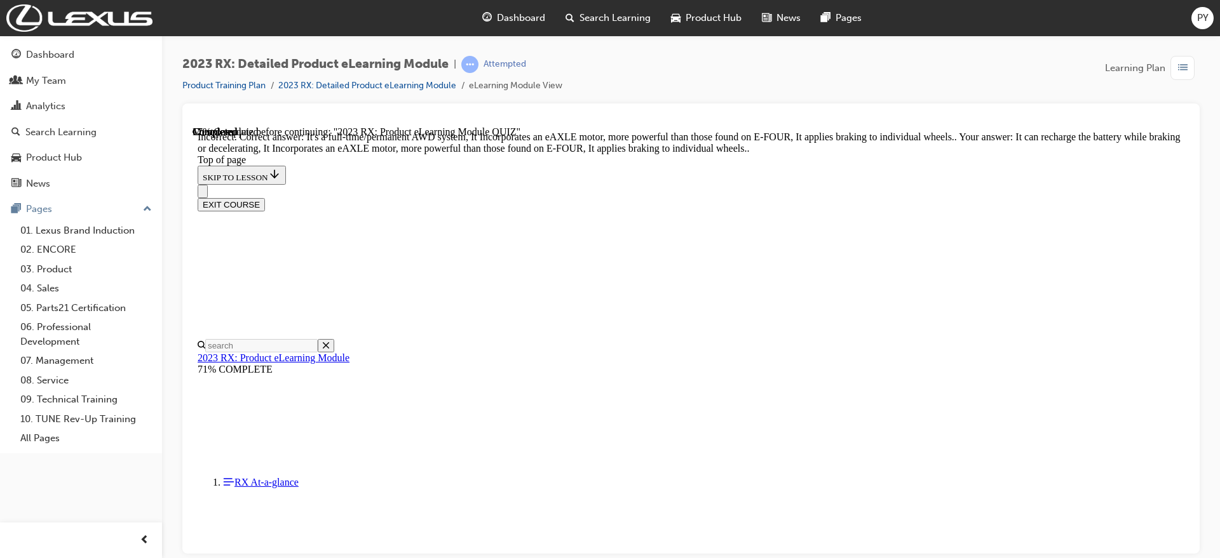
scroll to position [261, 0]
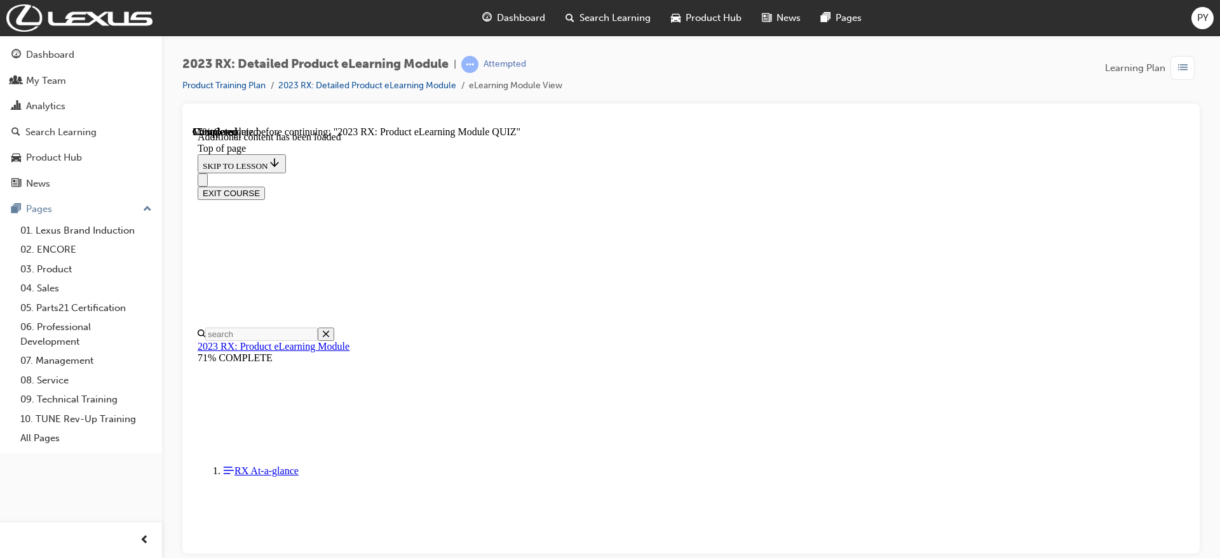
scroll to position [182, 0]
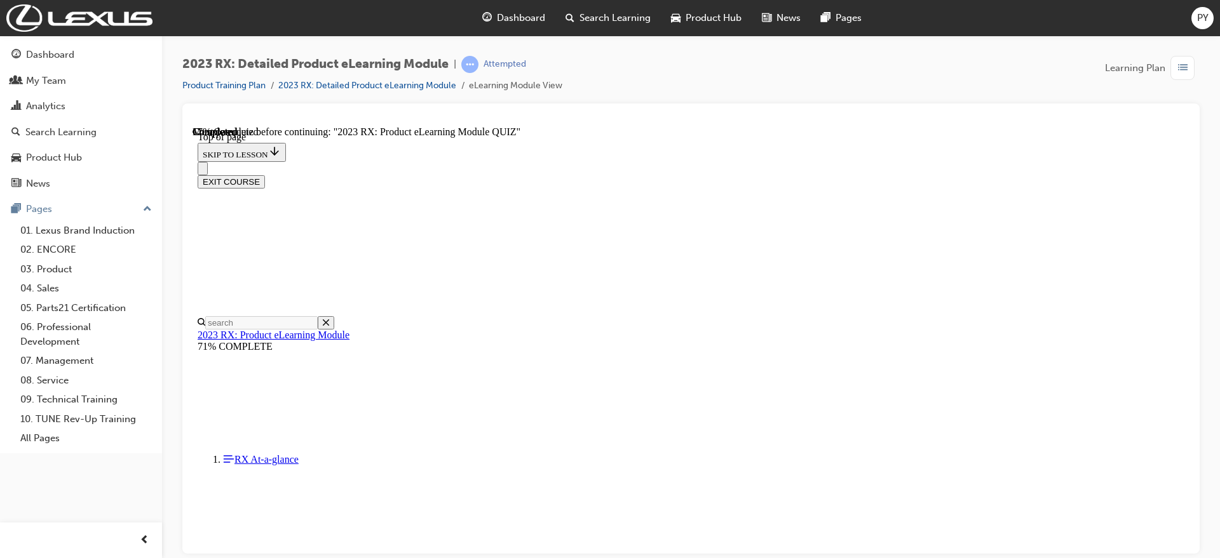
scroll to position [119, 0]
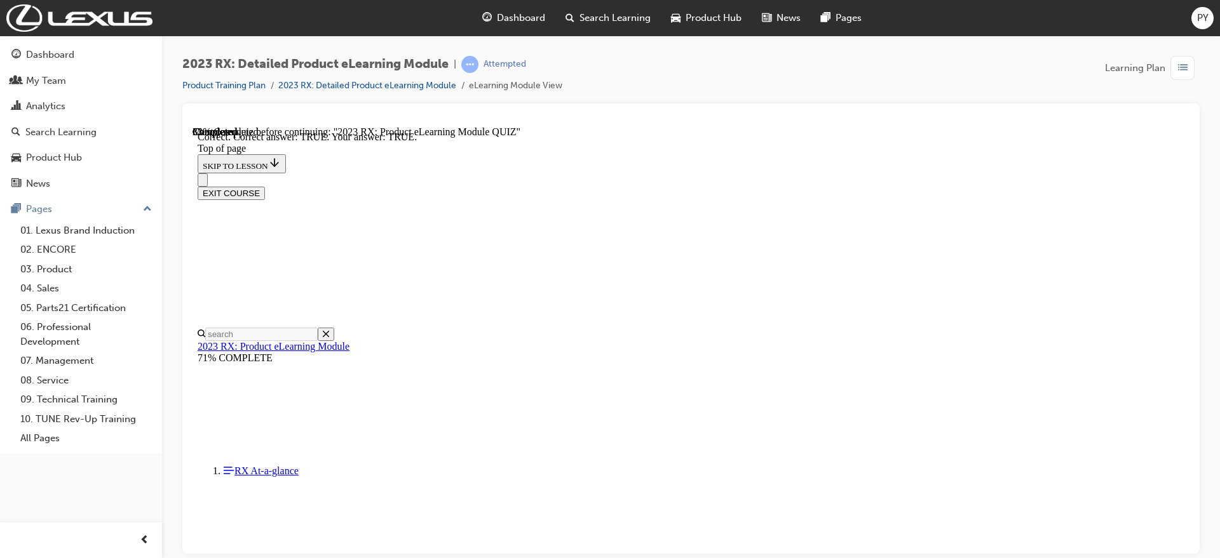
scroll to position [159, 0]
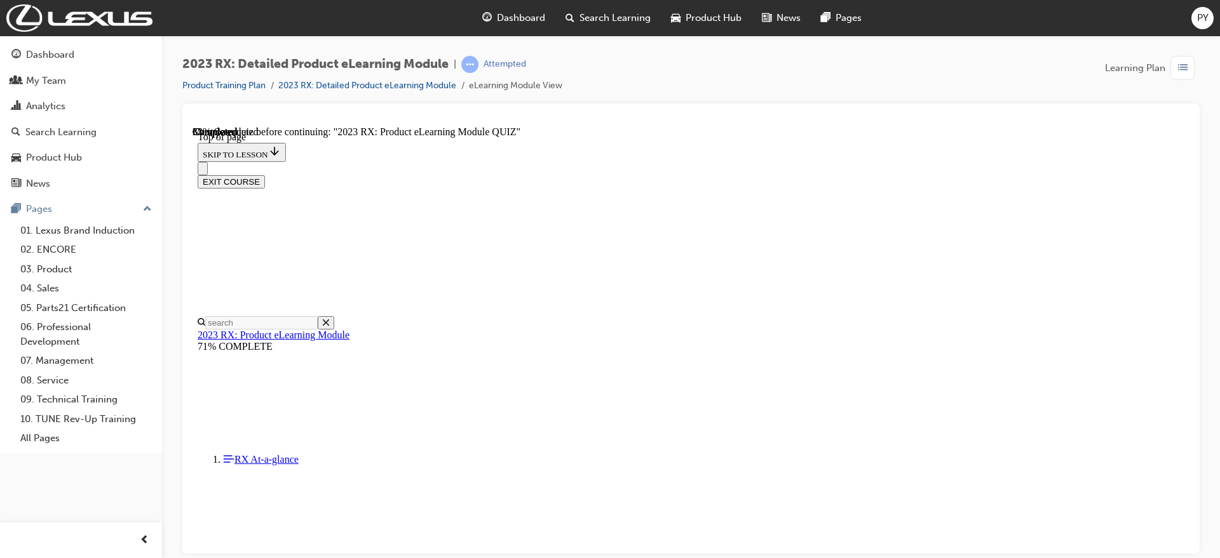
scroll to position [118, 0]
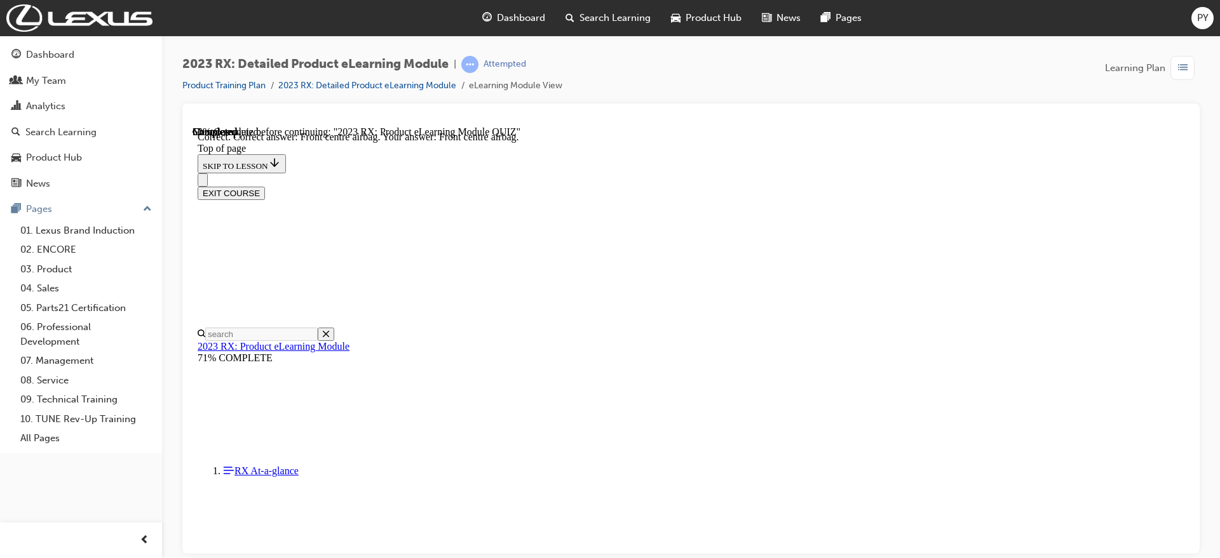
scroll to position [210, 0]
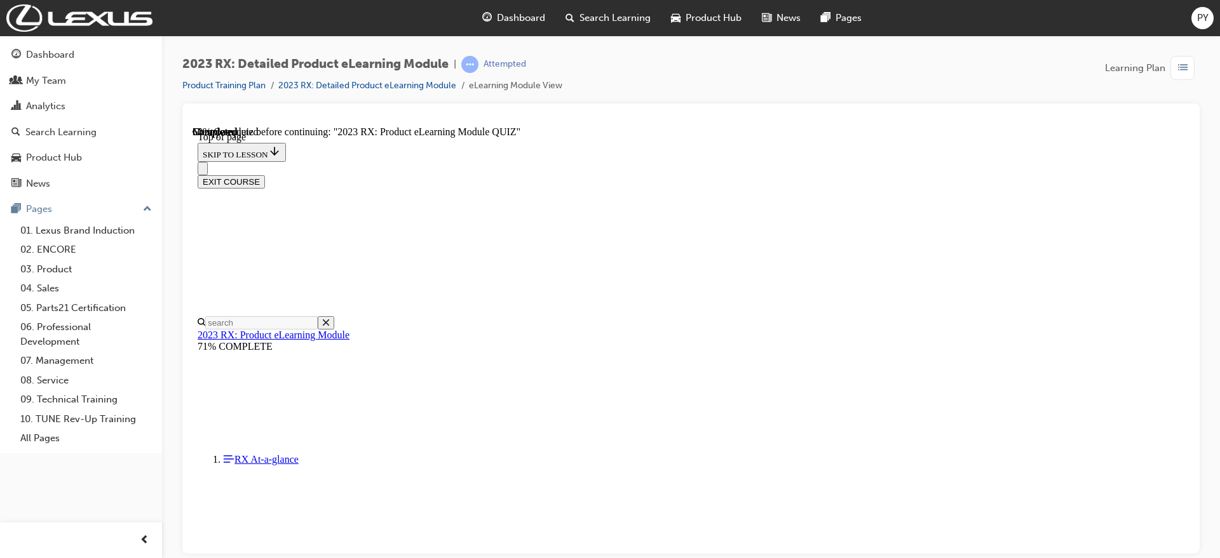
scroll to position [198, 0]
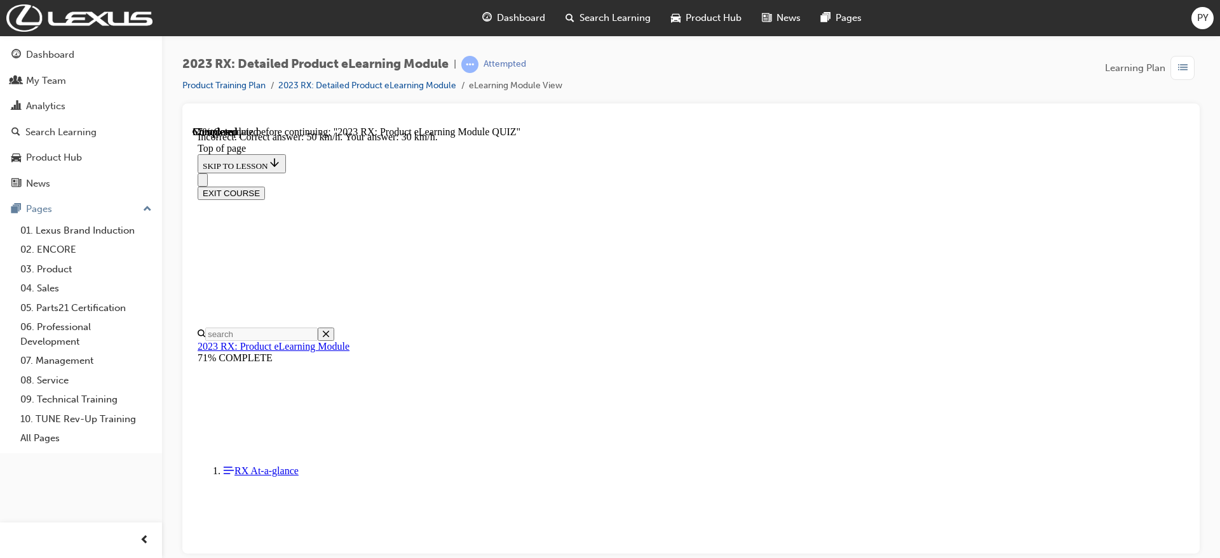
scroll to position [261, 0]
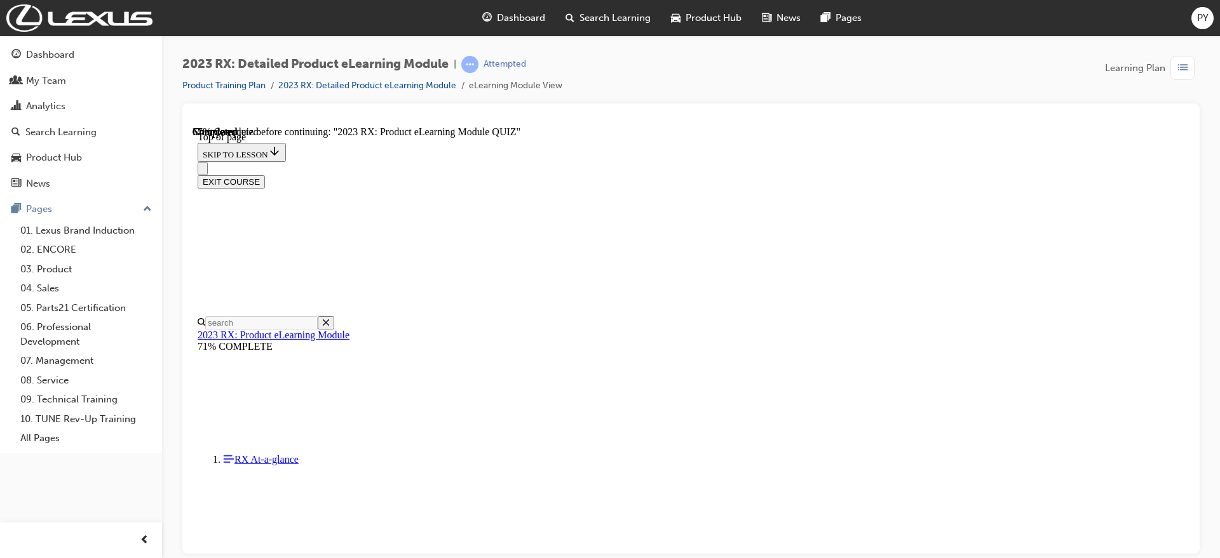
scroll to position [208, 0]
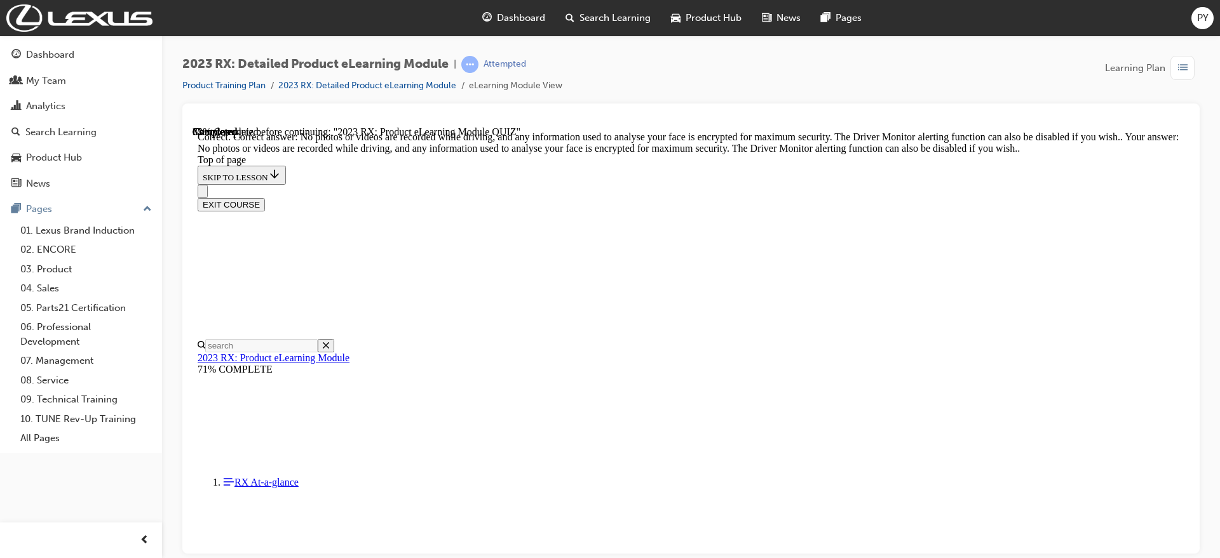
scroll to position [248, 0]
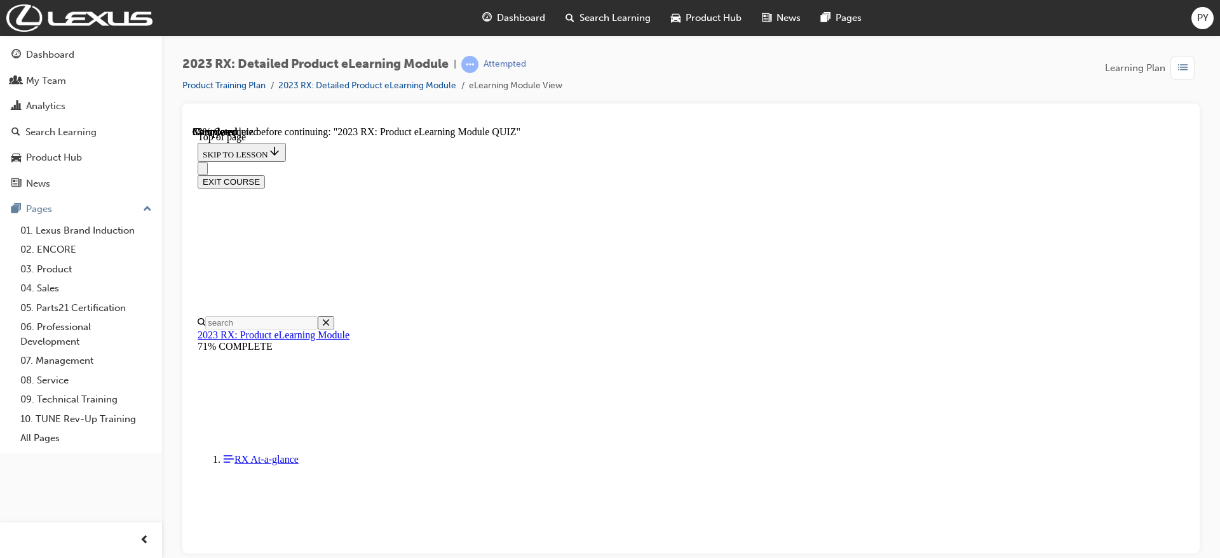
scroll to position [198, 0]
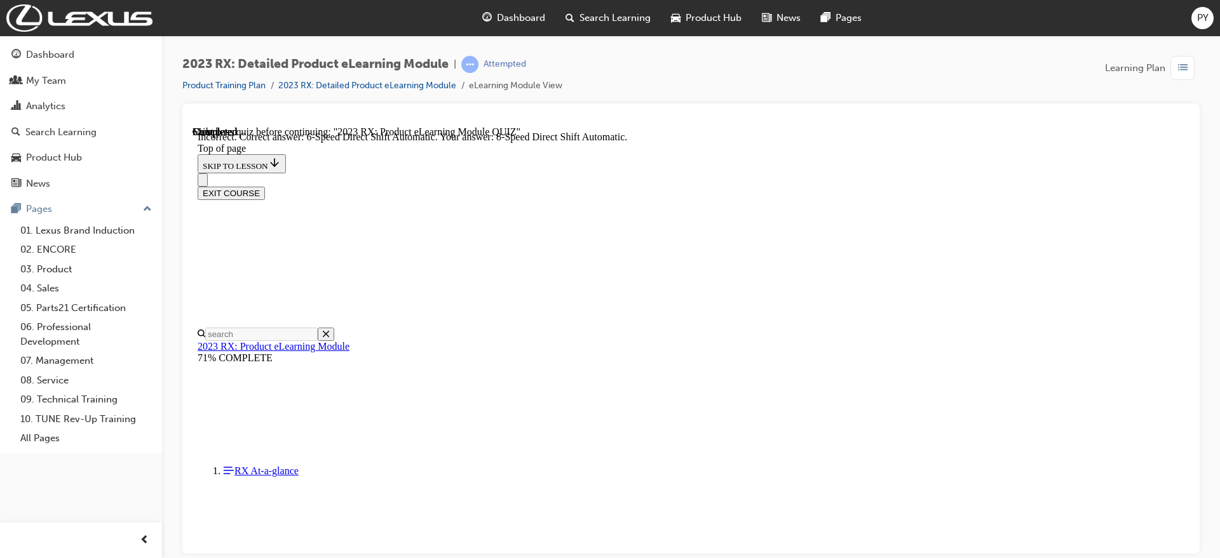
scroll to position [261, 0]
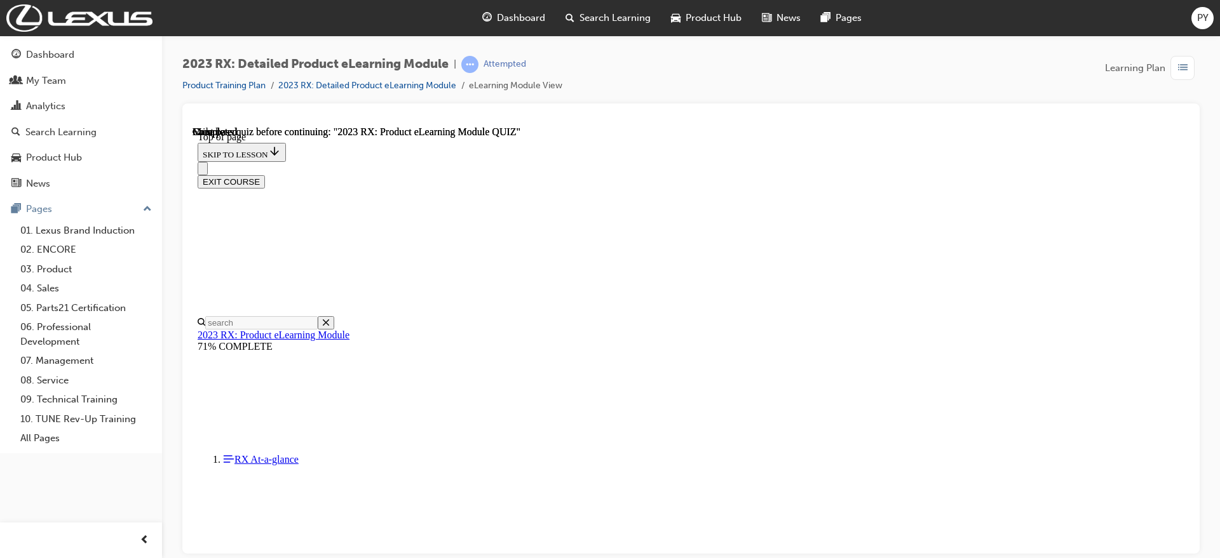
scroll to position [260, 0]
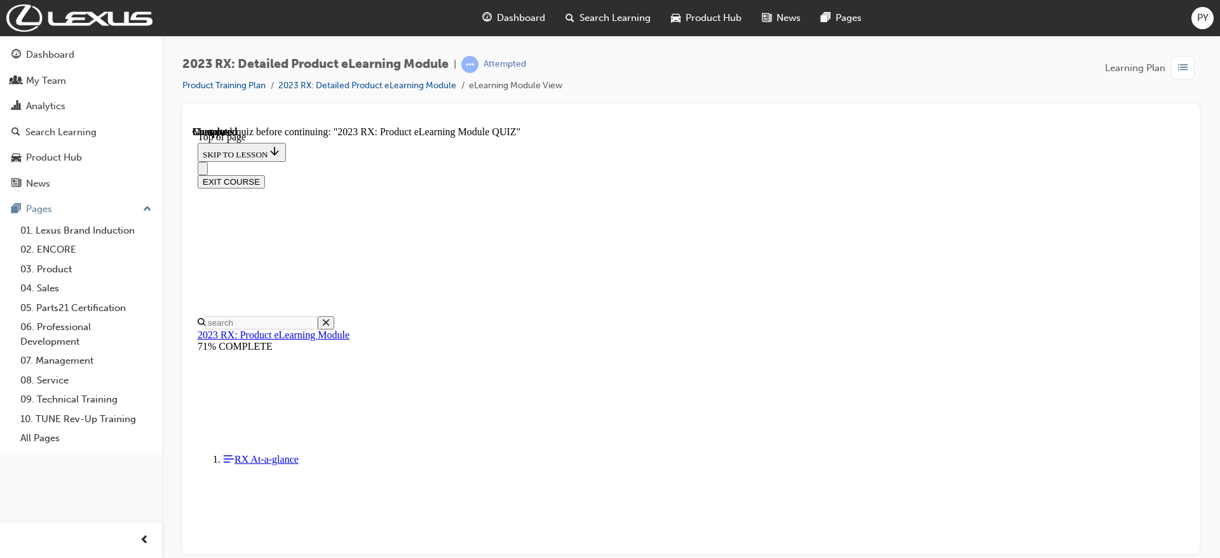
scroll to position [198, 0]
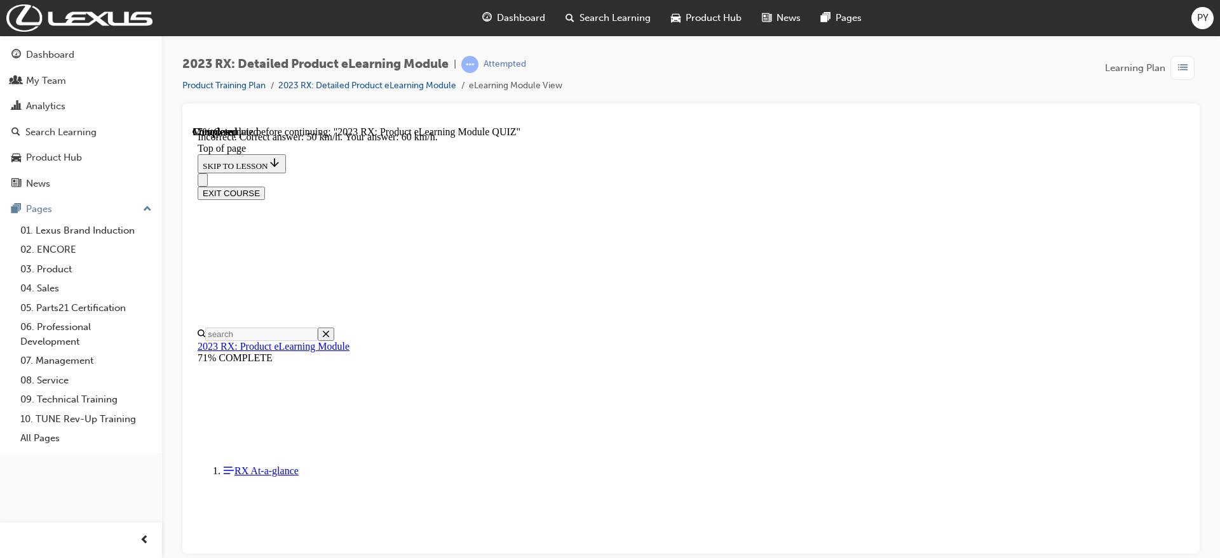
scroll to position [261, 0]
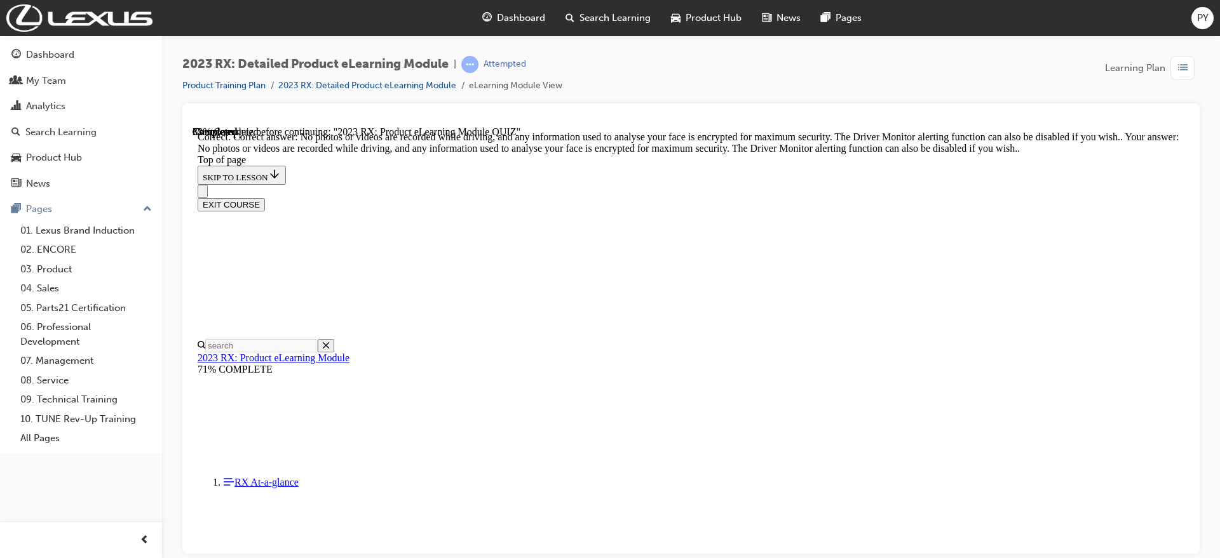
scroll to position [248, 0]
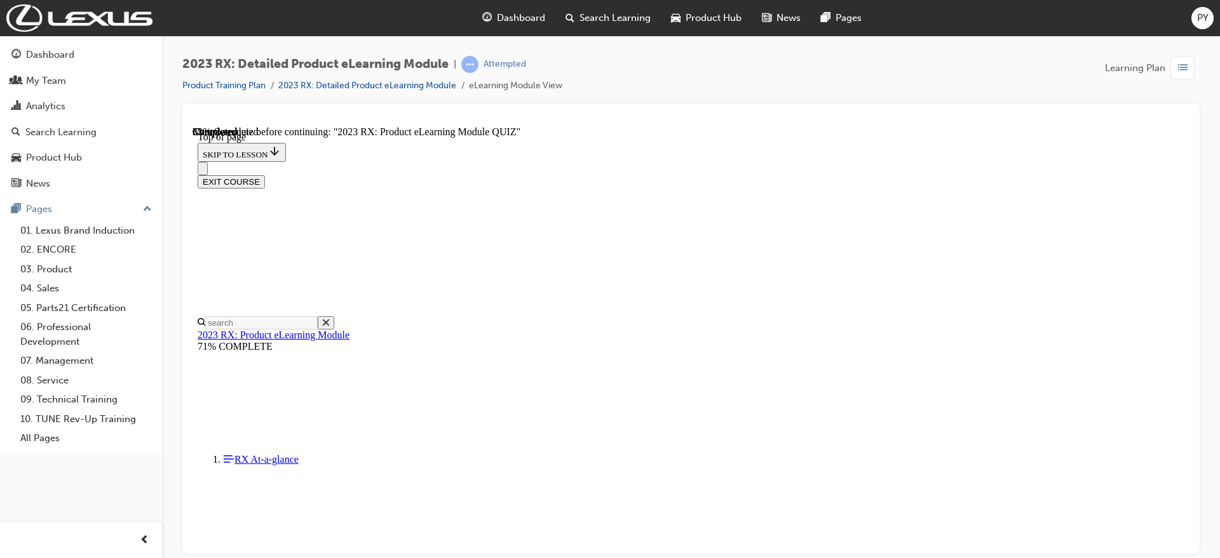
drag, startPoint x: 712, startPoint y: 246, endPoint x: 724, endPoint y: 283, distance: 38.6
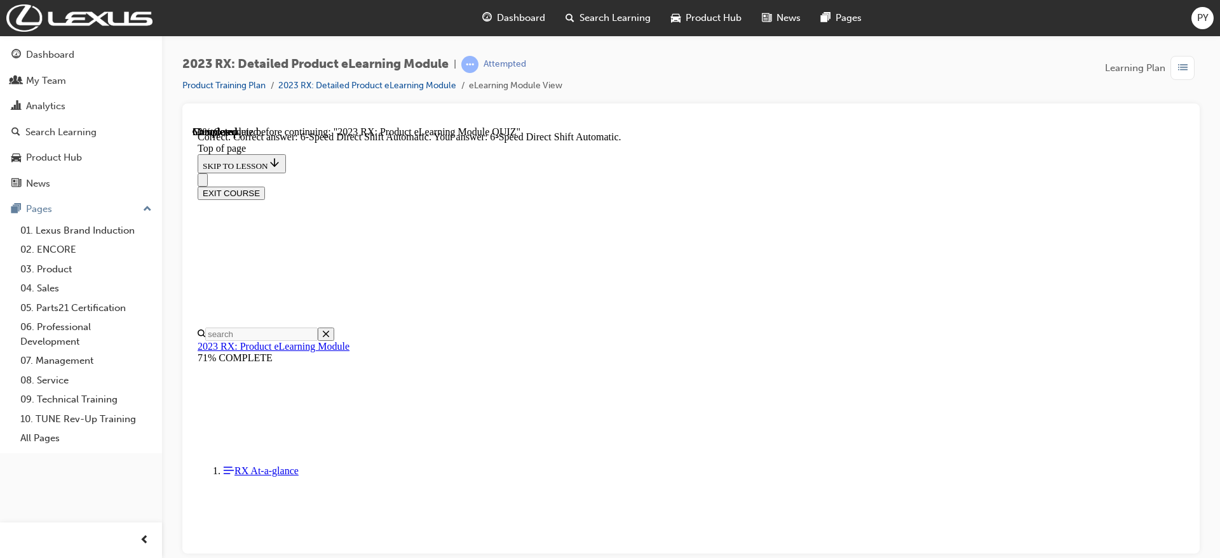
scroll to position [261, 0]
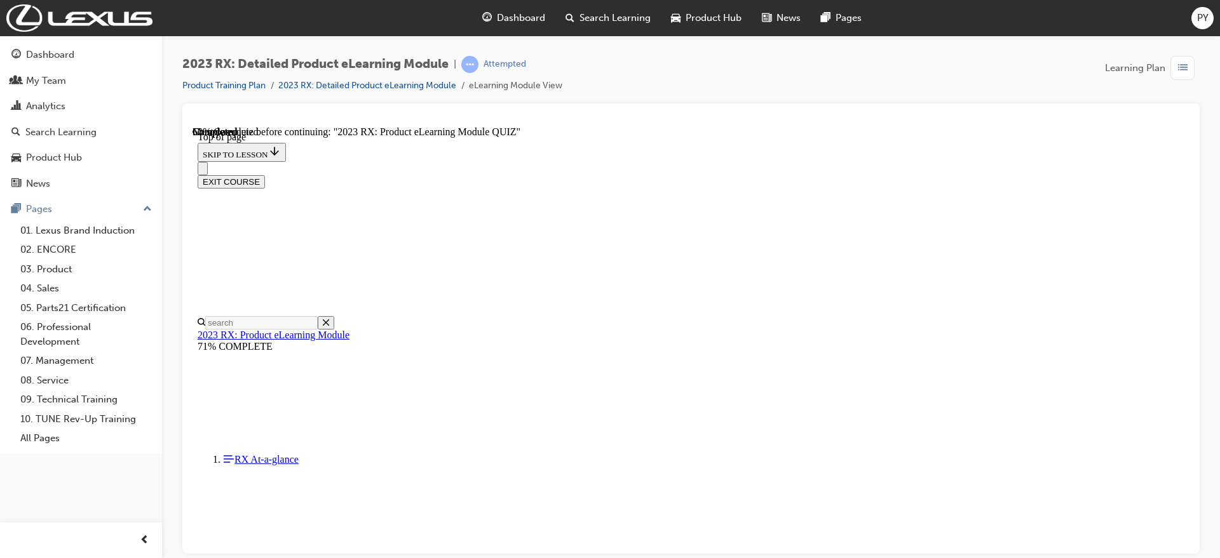
scroll to position [118, 0]
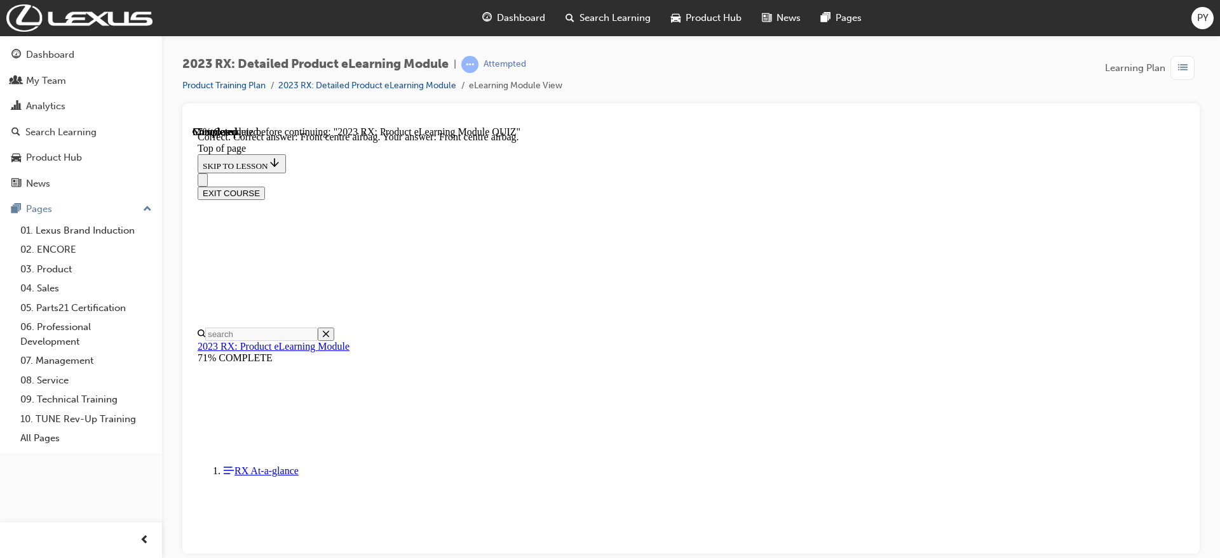
scroll to position [210, 0]
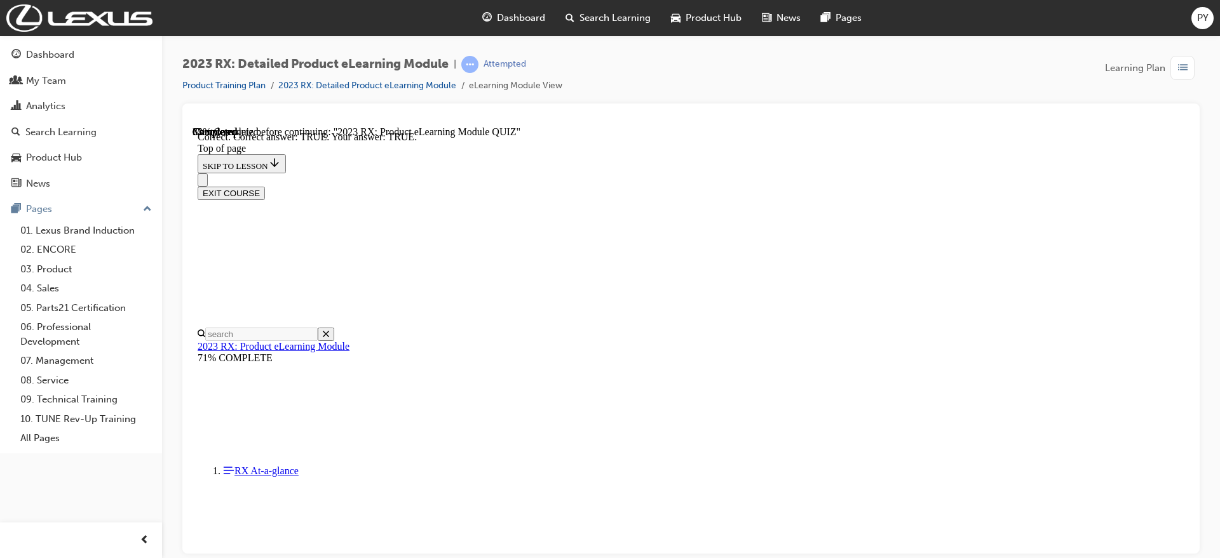
scroll to position [159, 0]
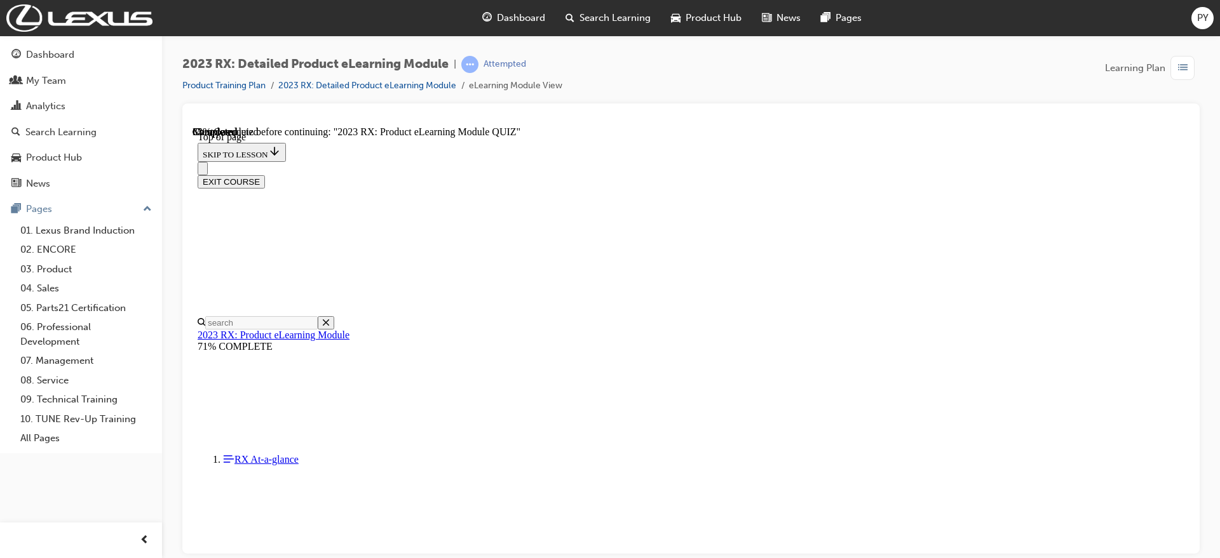
scroll to position [187, 0]
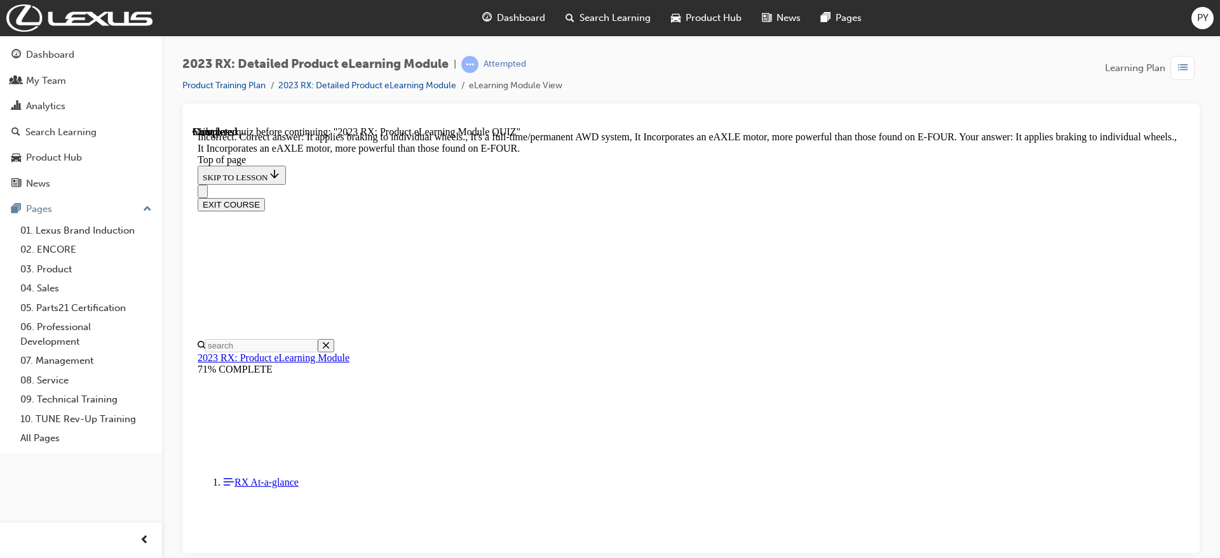
scroll to position [182, 0]
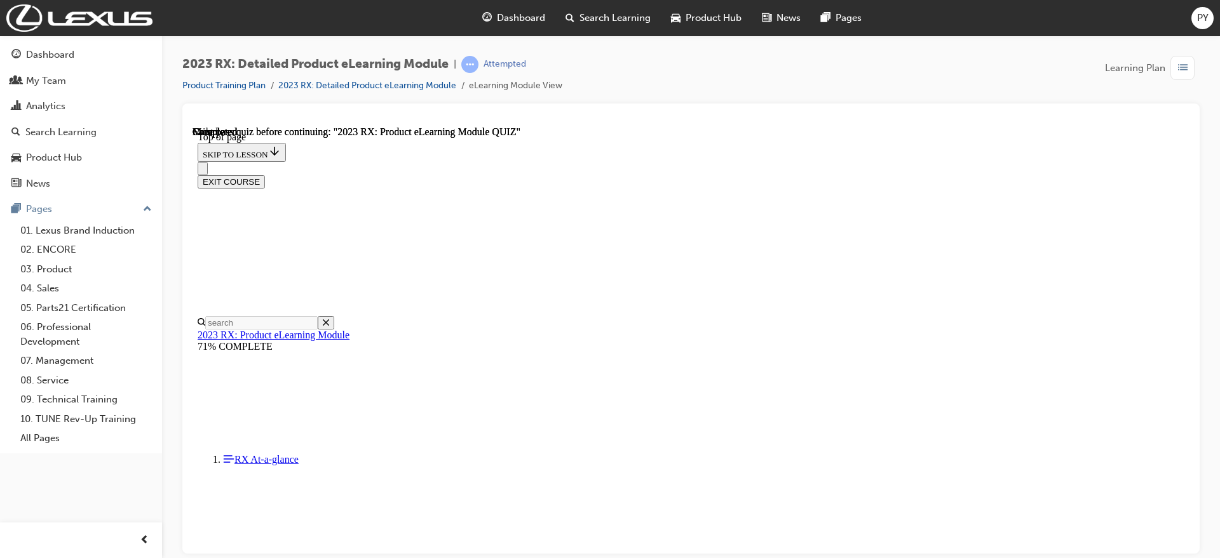
scroll to position [260, 0]
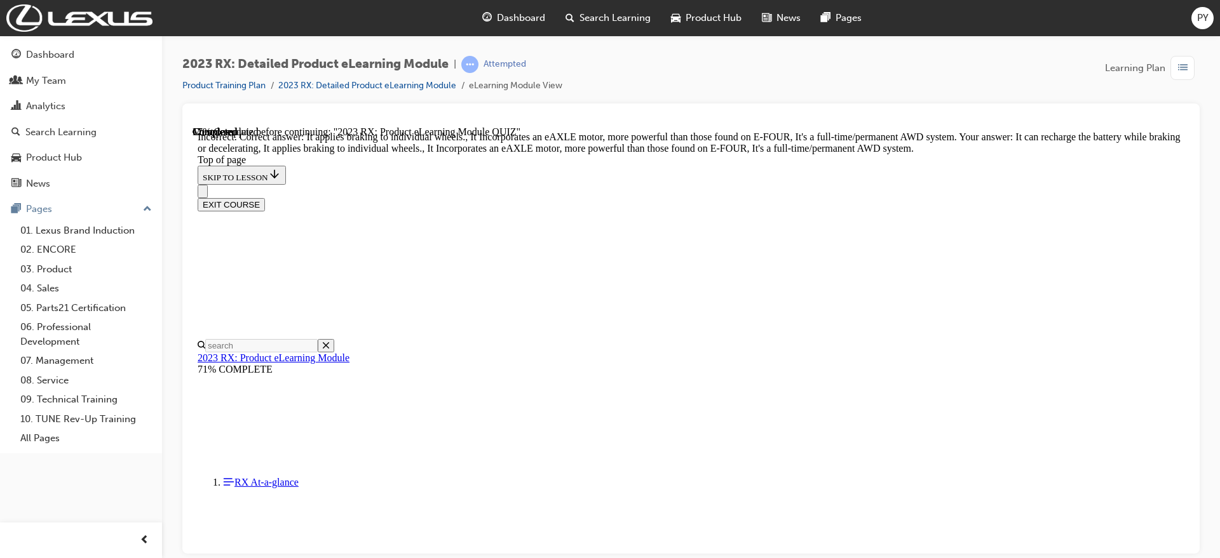
scroll to position [261, 0]
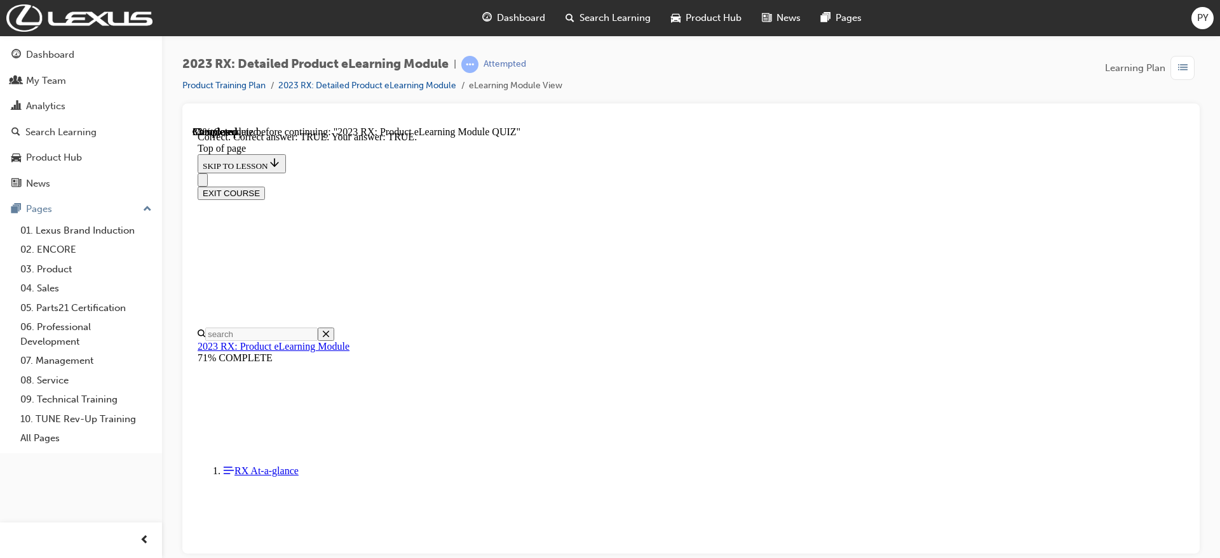
scroll to position [159, 0]
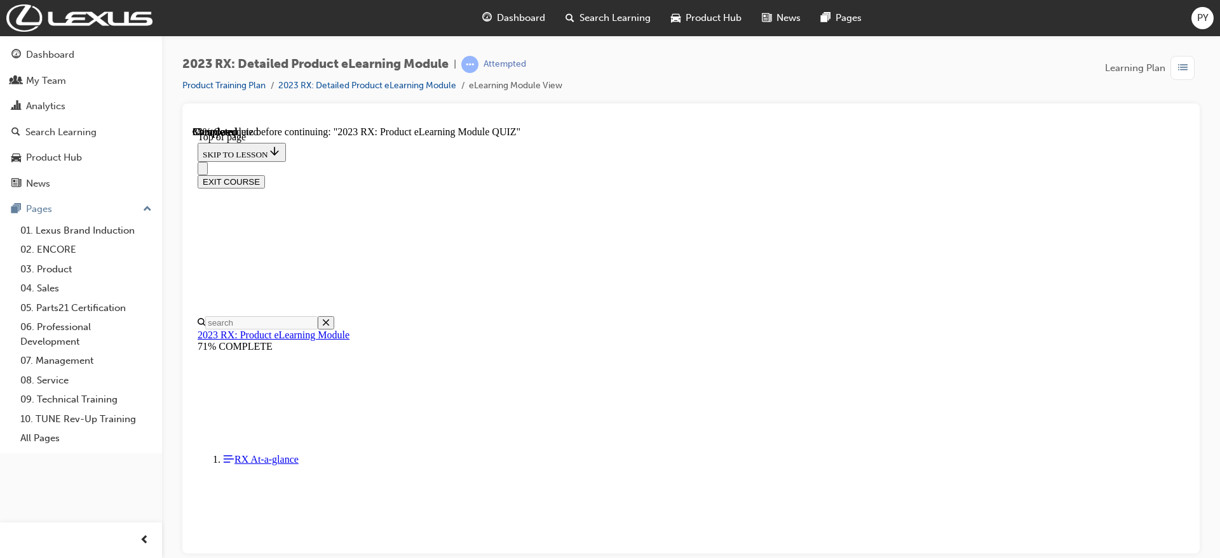
scroll to position [184, 0]
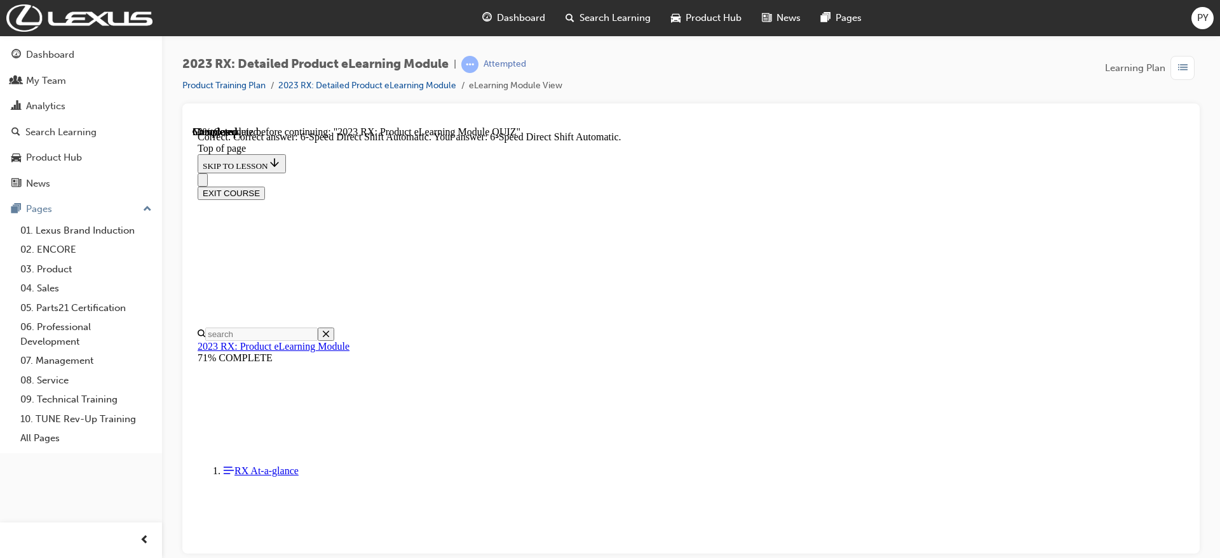
scroll to position [261, 0]
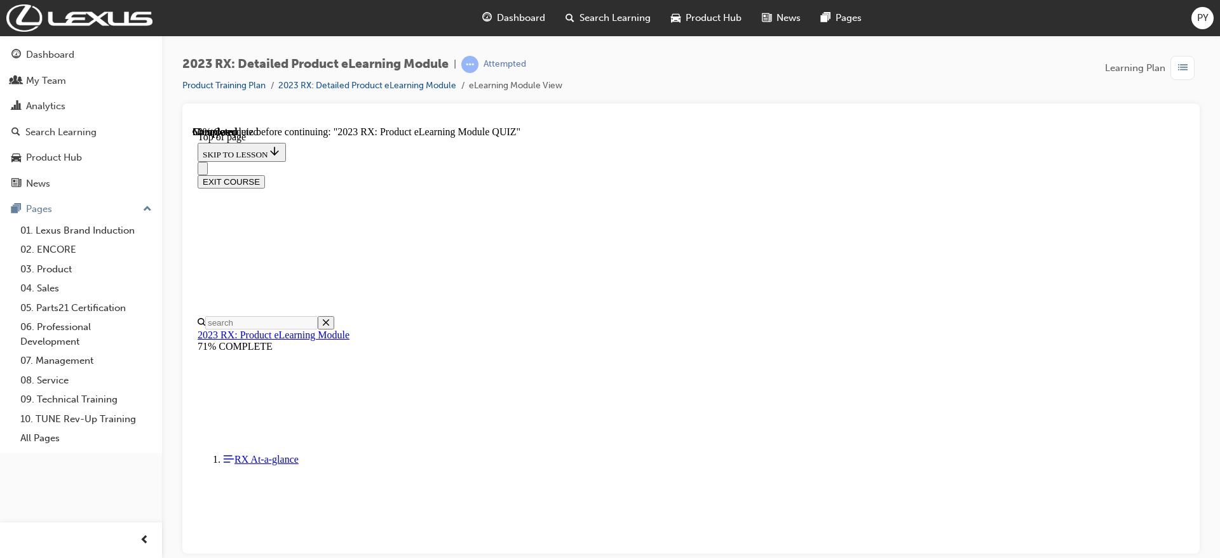
scroll to position [198, 0]
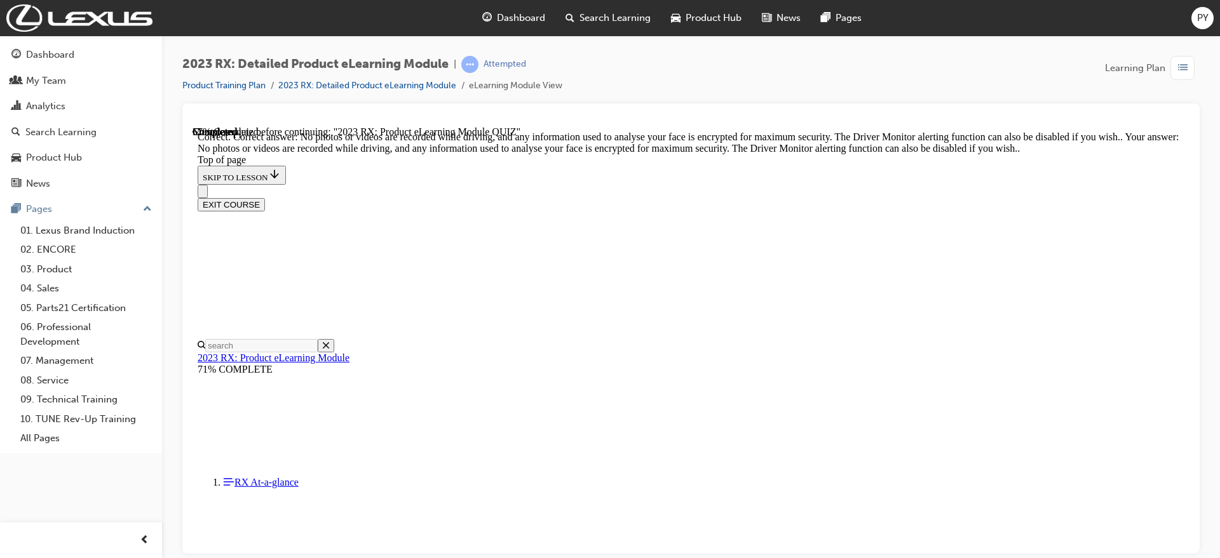
scroll to position [248, 0]
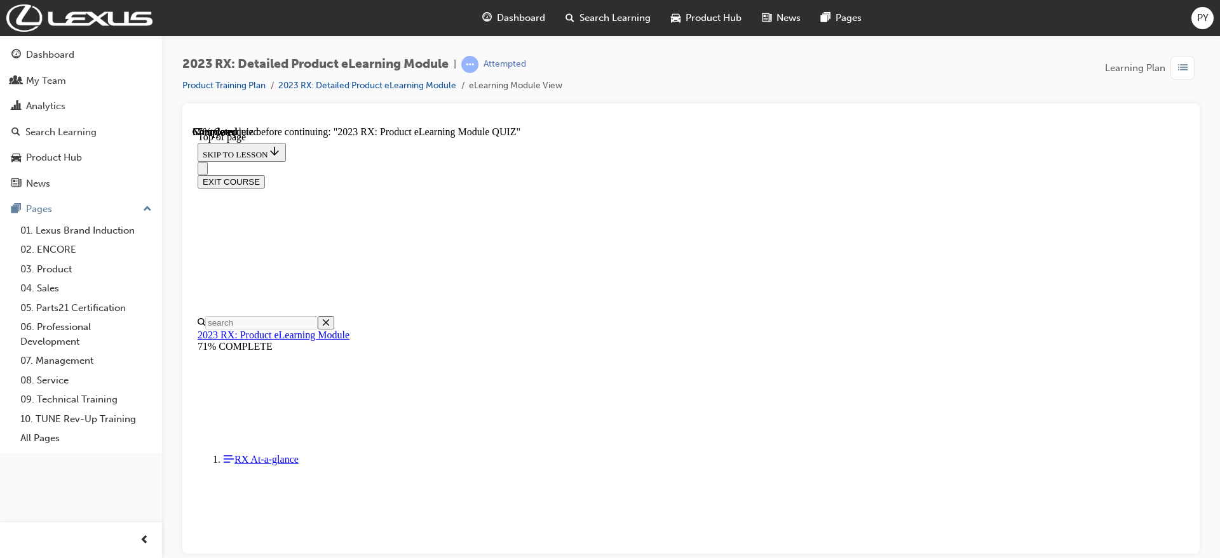
scroll to position [208, 0]
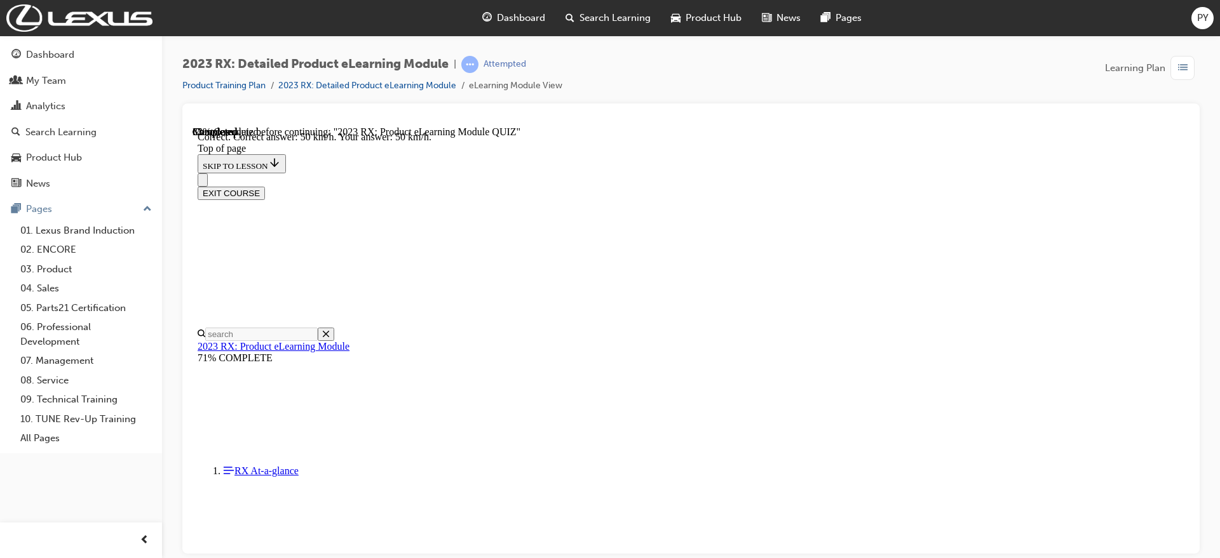
scroll to position [261, 0]
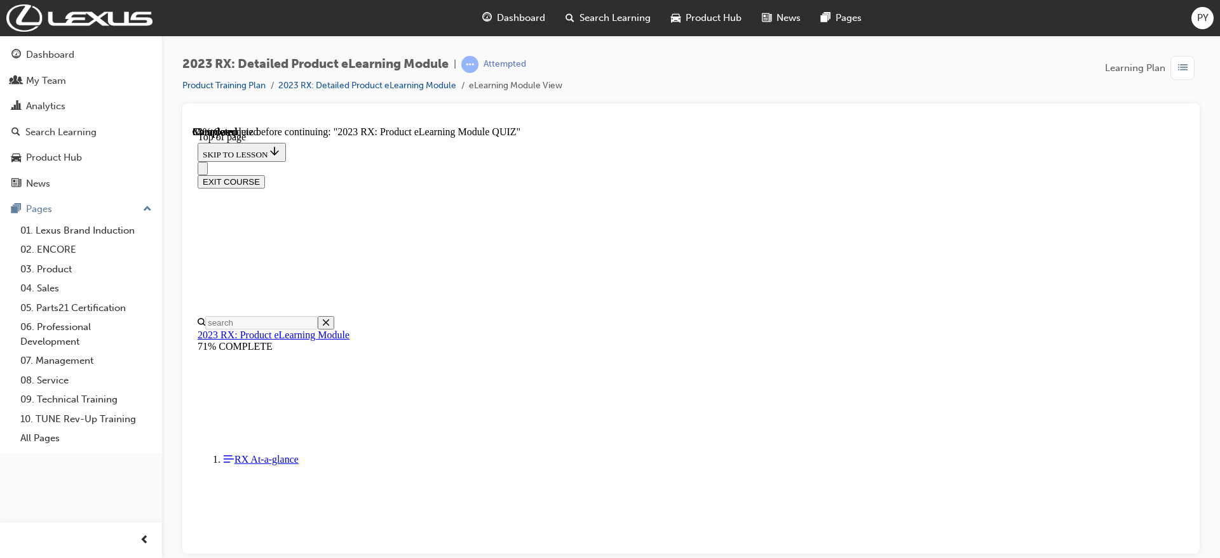
scroll to position [170, 0]
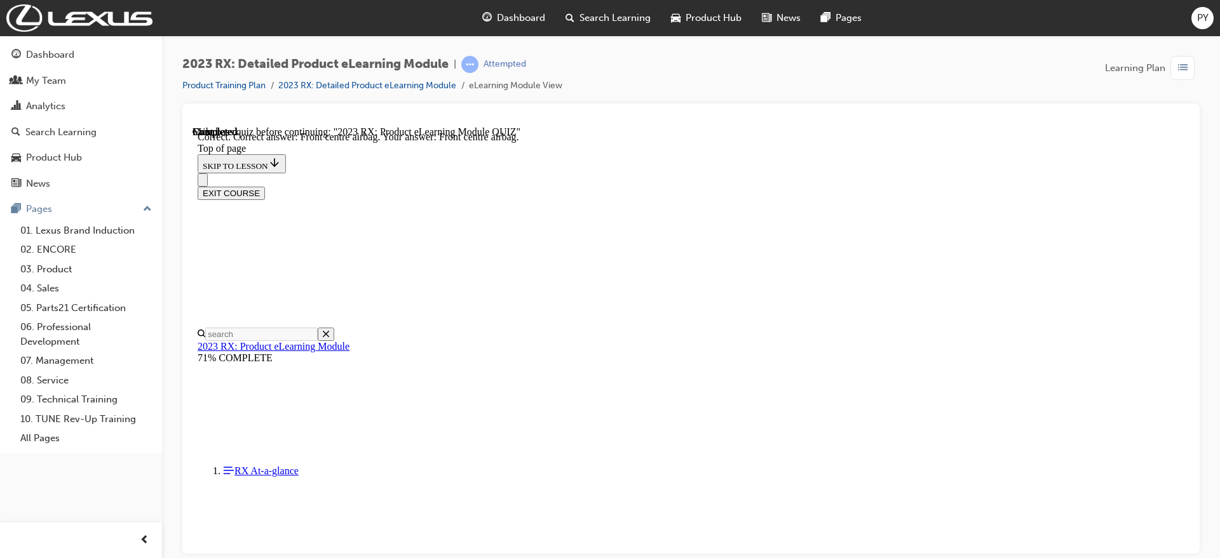
scroll to position [210, 0]
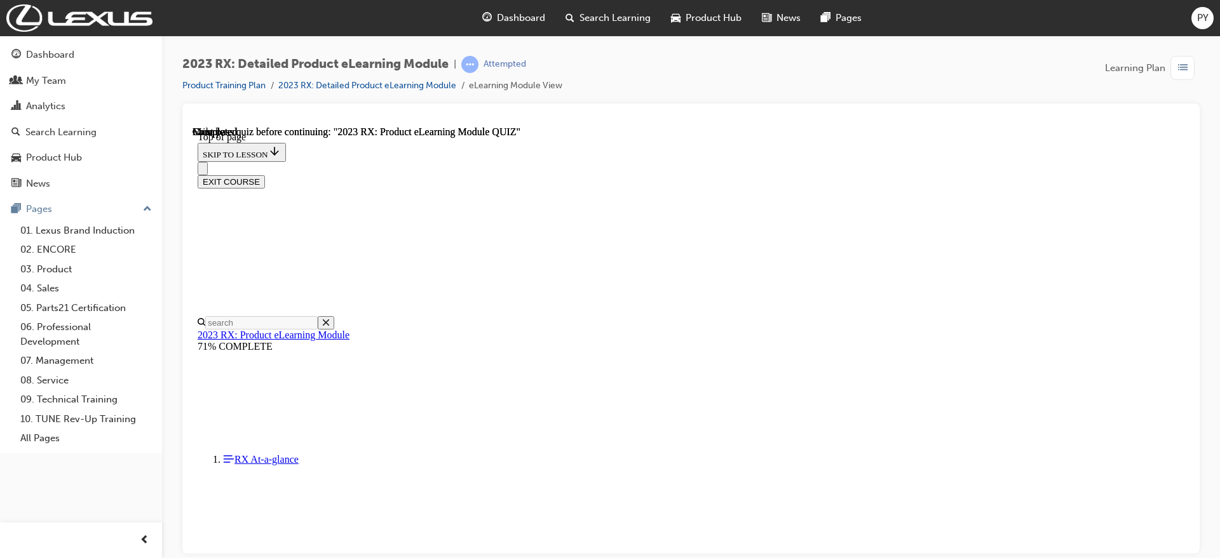
scroll to position [260, 0]
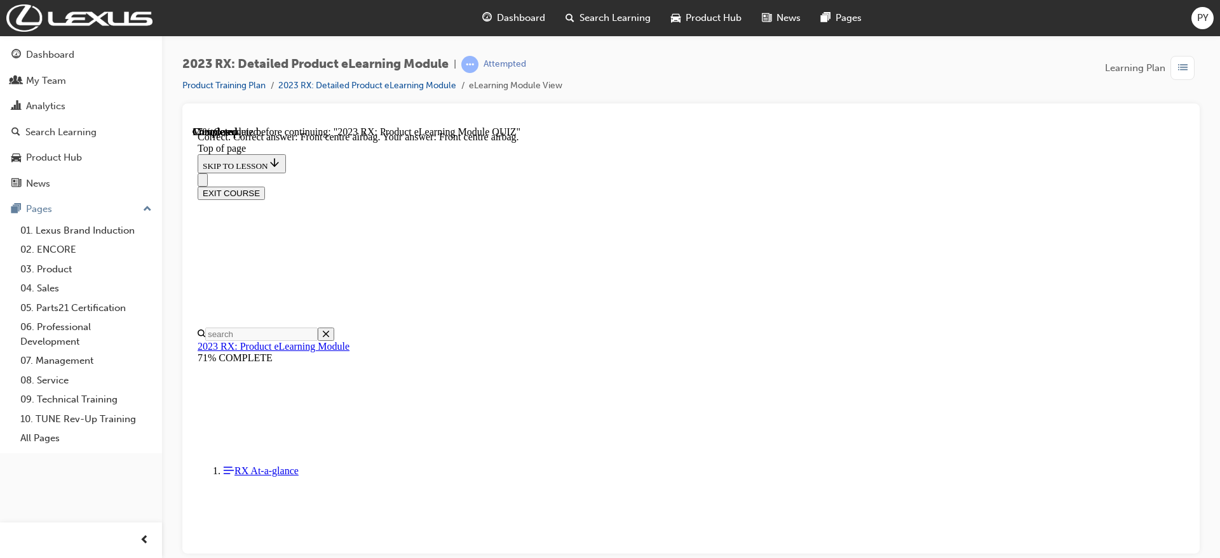
scroll to position [210, 0]
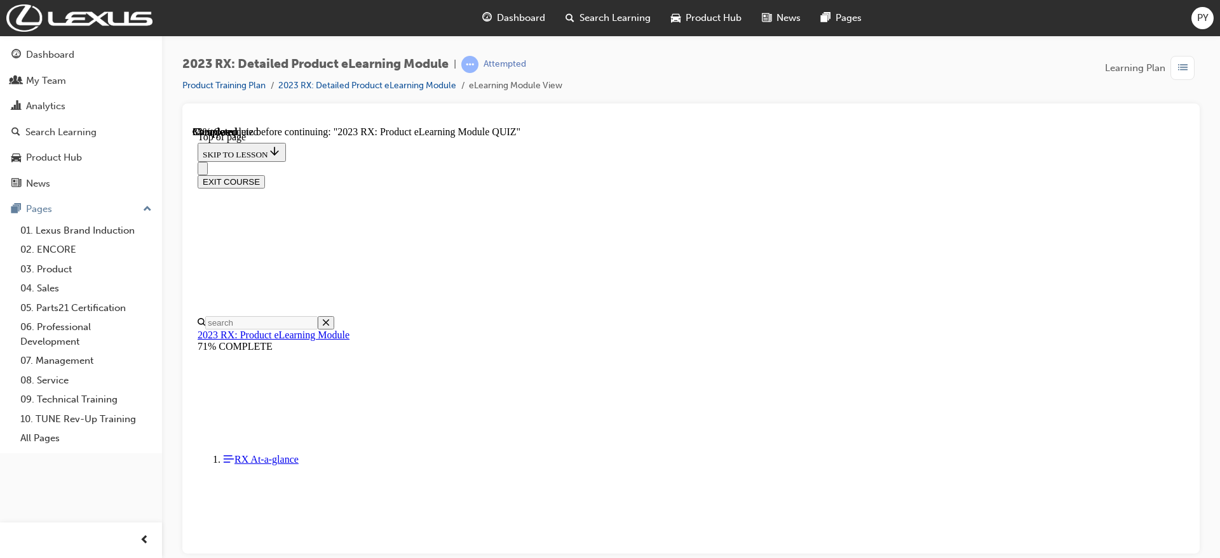
scroll to position [118, 0]
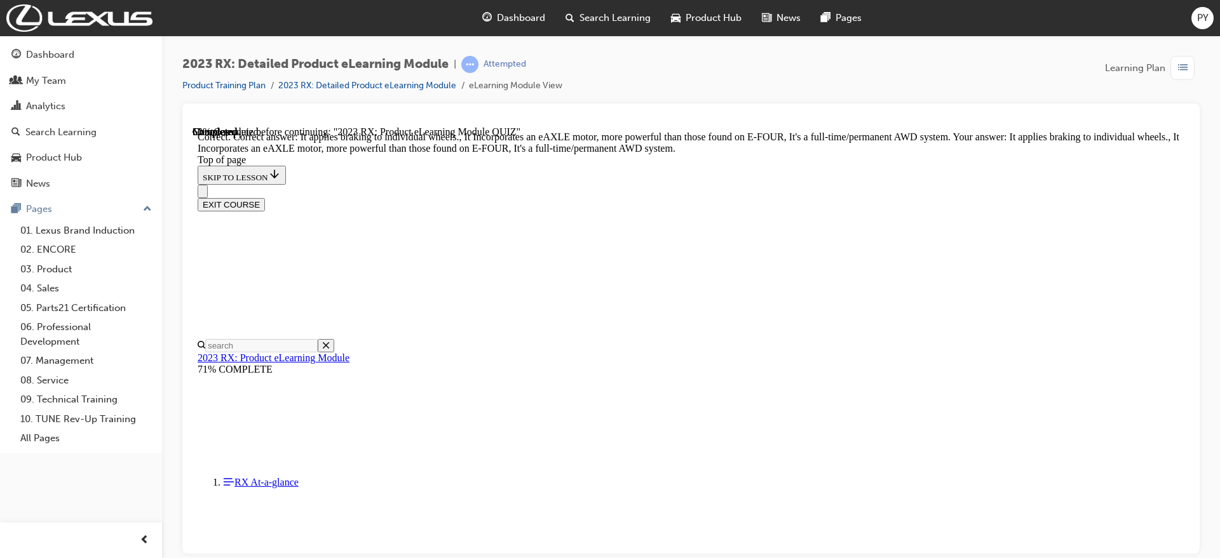
scroll to position [261, 0]
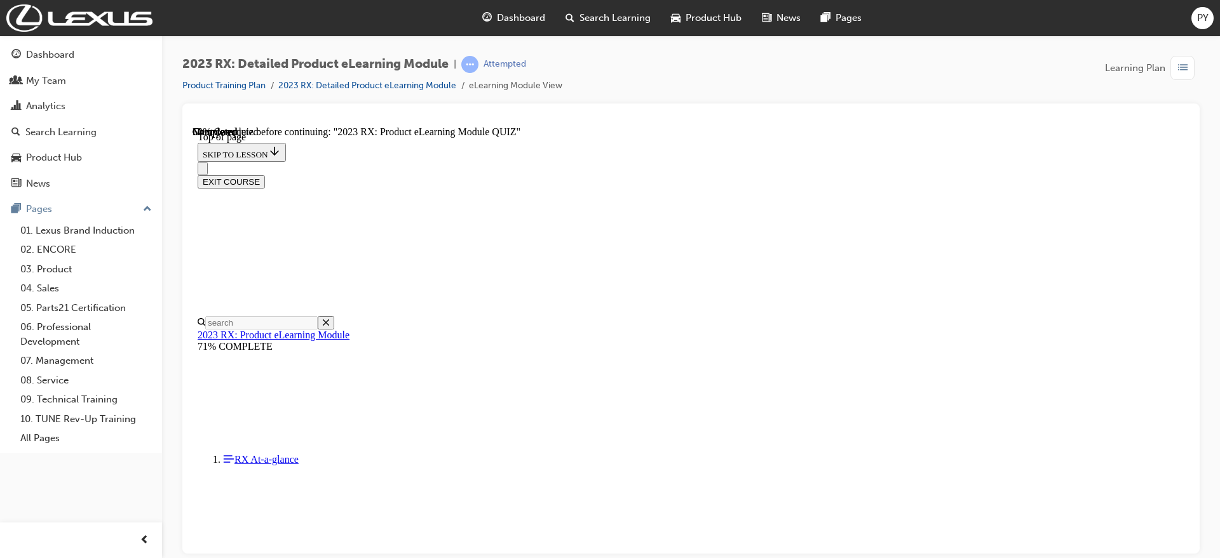
scroll to position [221, 0]
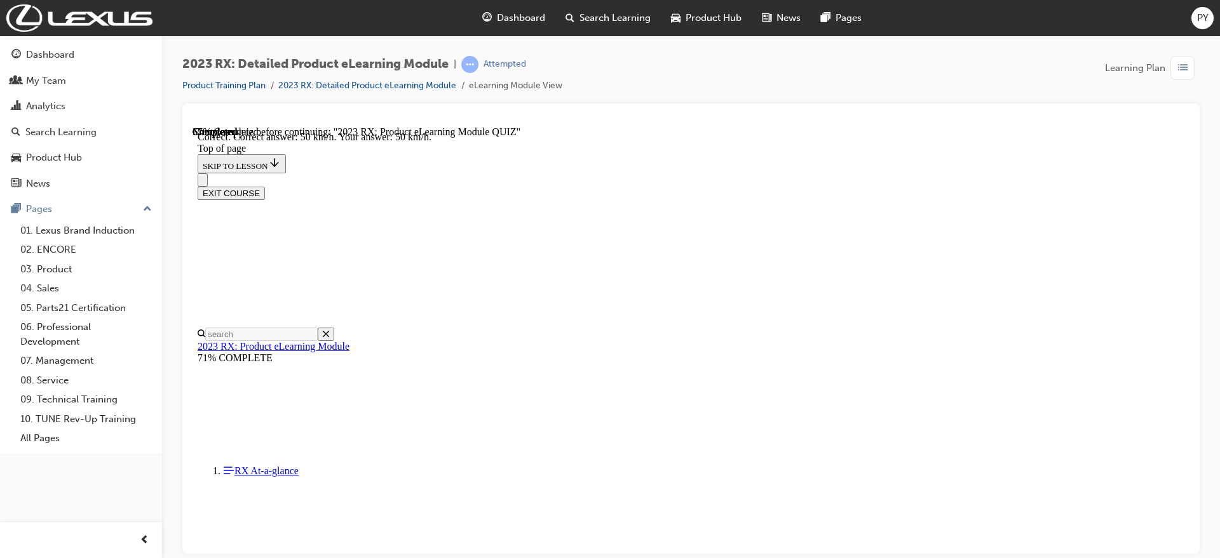
scroll to position [257, 0]
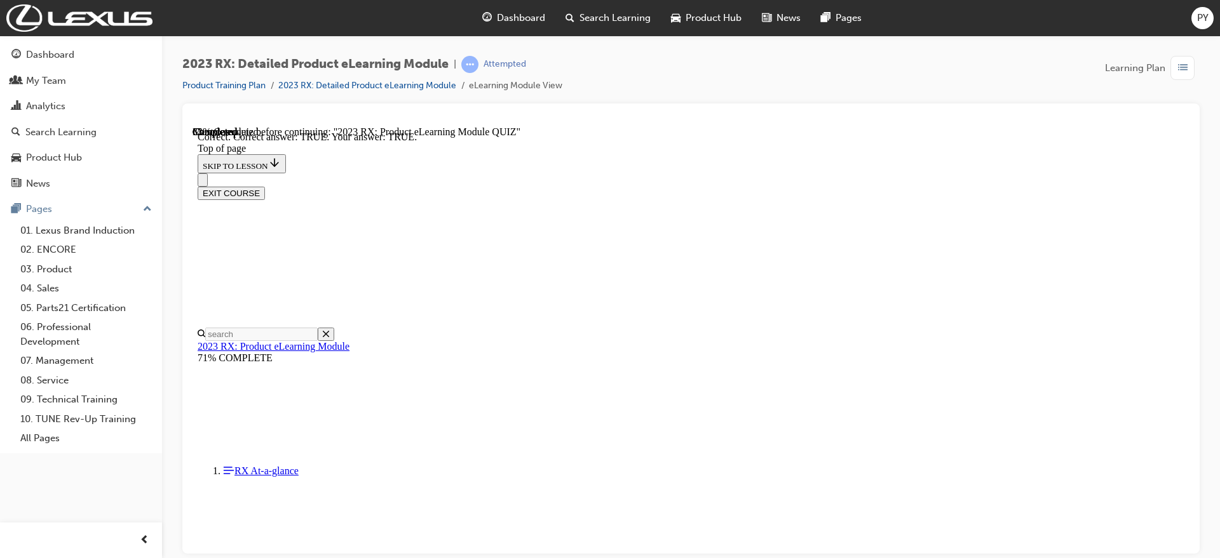
scroll to position [159, 0]
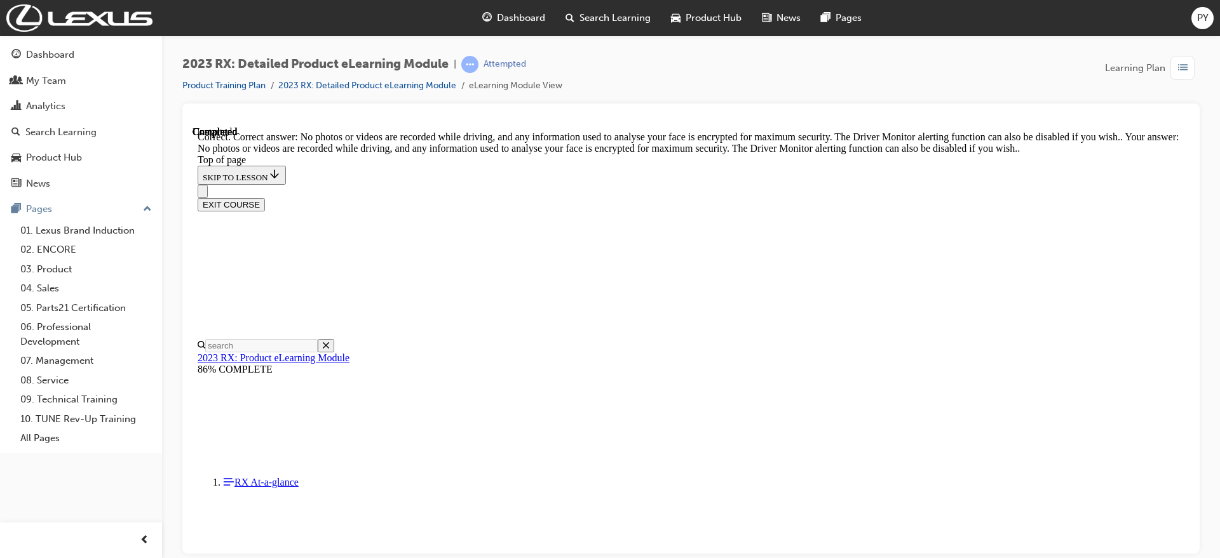
scroll to position [248, 0]
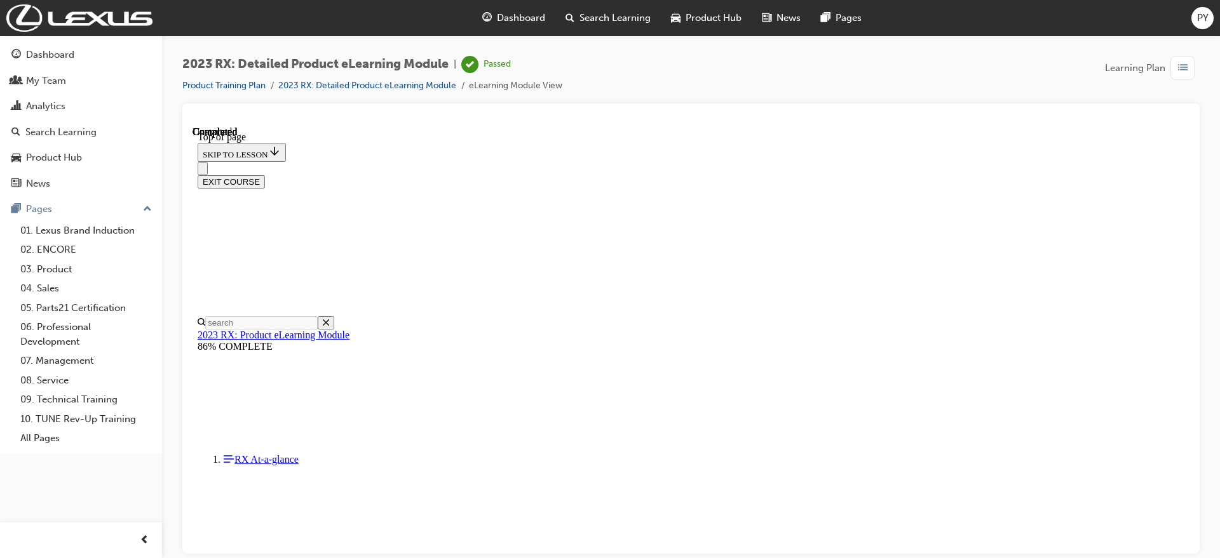
scroll to position [260, 0]
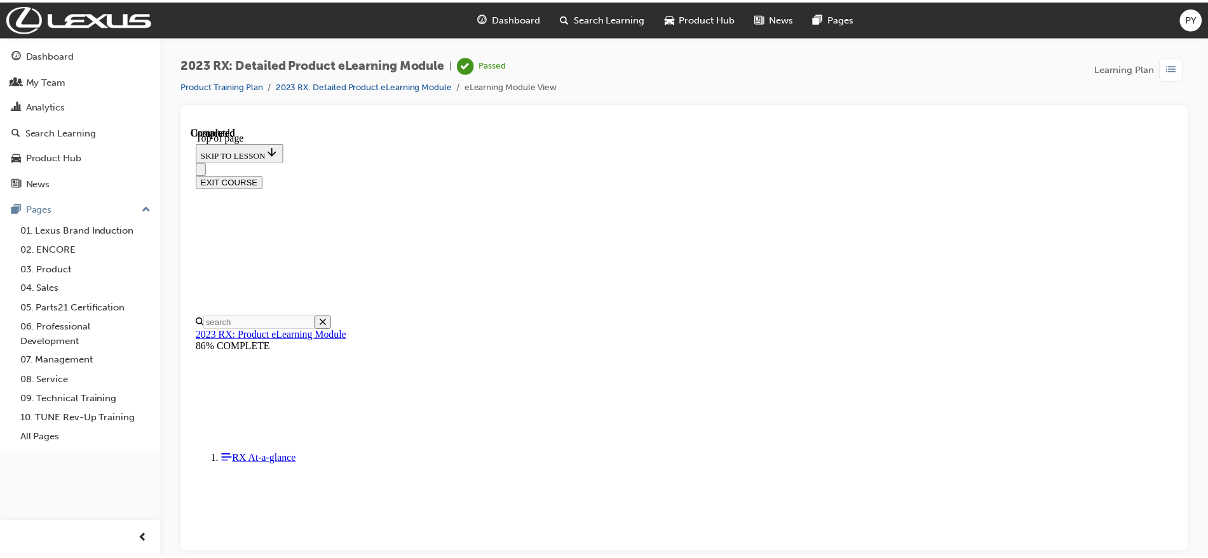
scroll to position [431, 0]
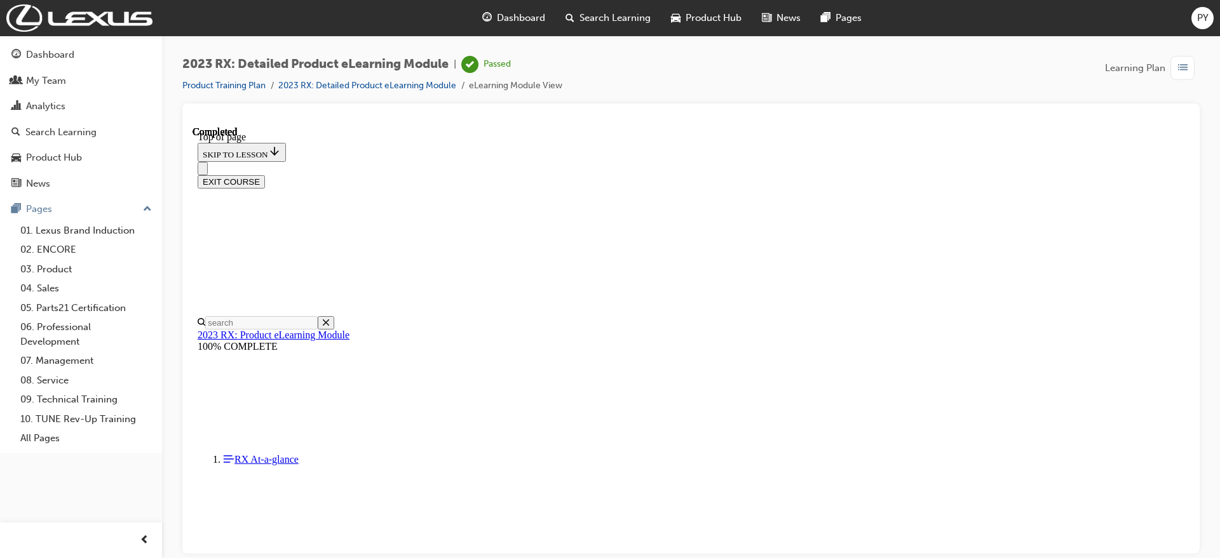
click at [510, 20] on span "Dashboard" at bounding box center [521, 18] width 48 height 15
